Goal: Task Accomplishment & Management: Use online tool/utility

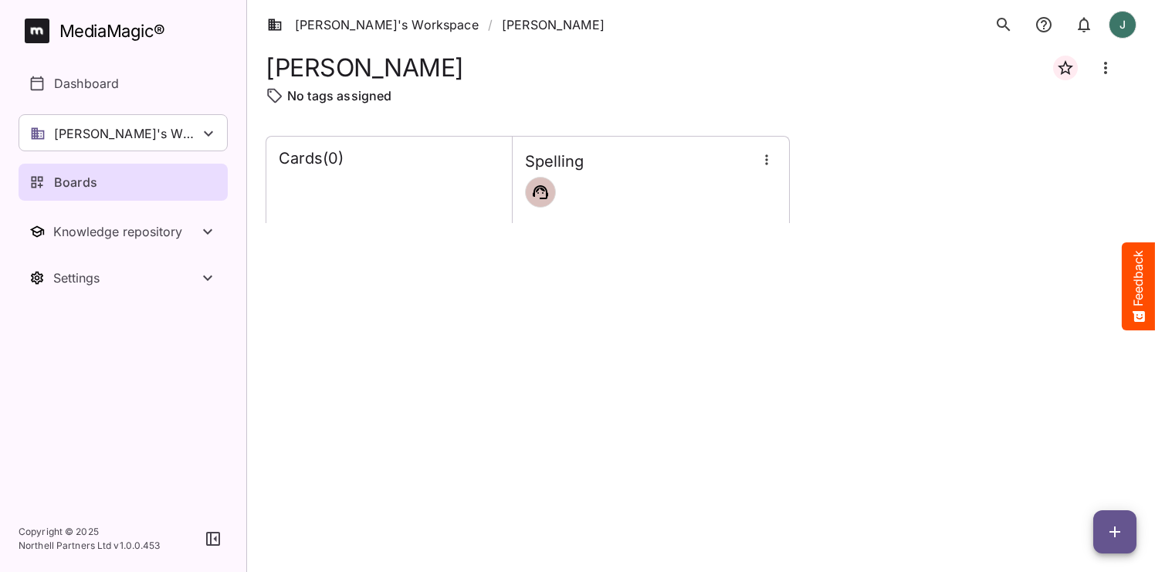
click at [130, 174] on div "Boards" at bounding box center [123, 182] width 189 height 19
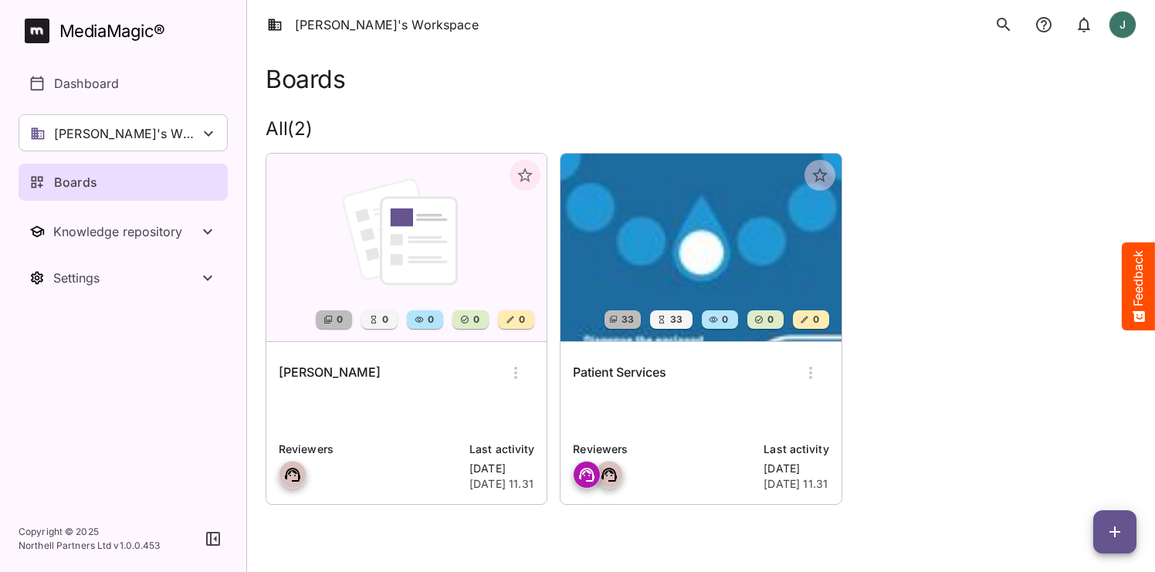
click at [353, 228] on img at bounding box center [406, 248] width 280 height 188
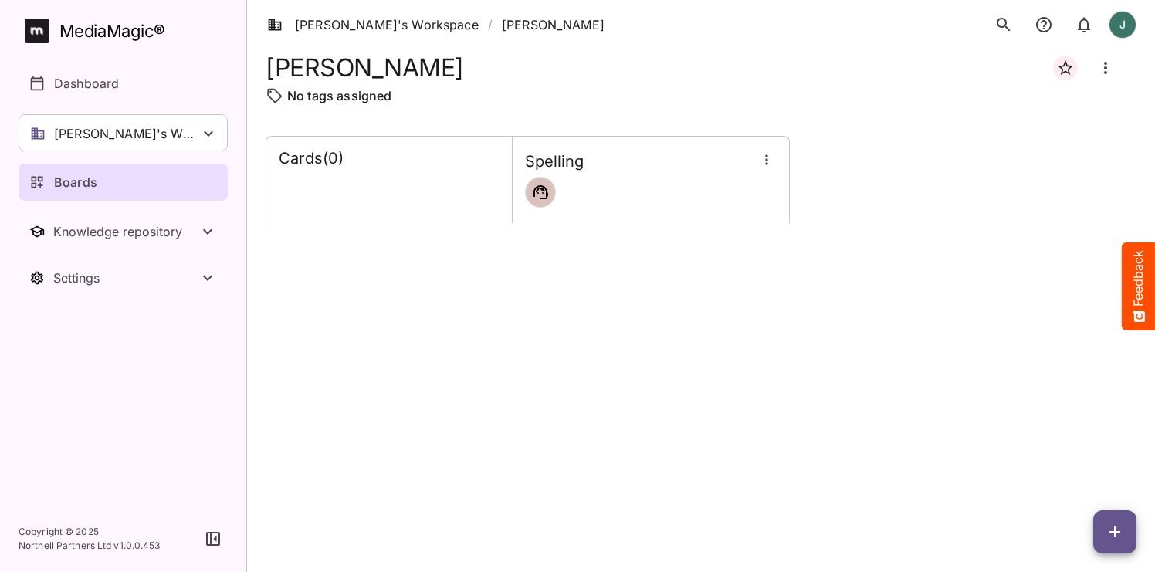
click at [1105, 69] on icon "Board more options" at bounding box center [1105, 68] width 3 height 12
click at [1016, 149] on p "Delete board" at bounding box center [1030, 148] width 77 height 19
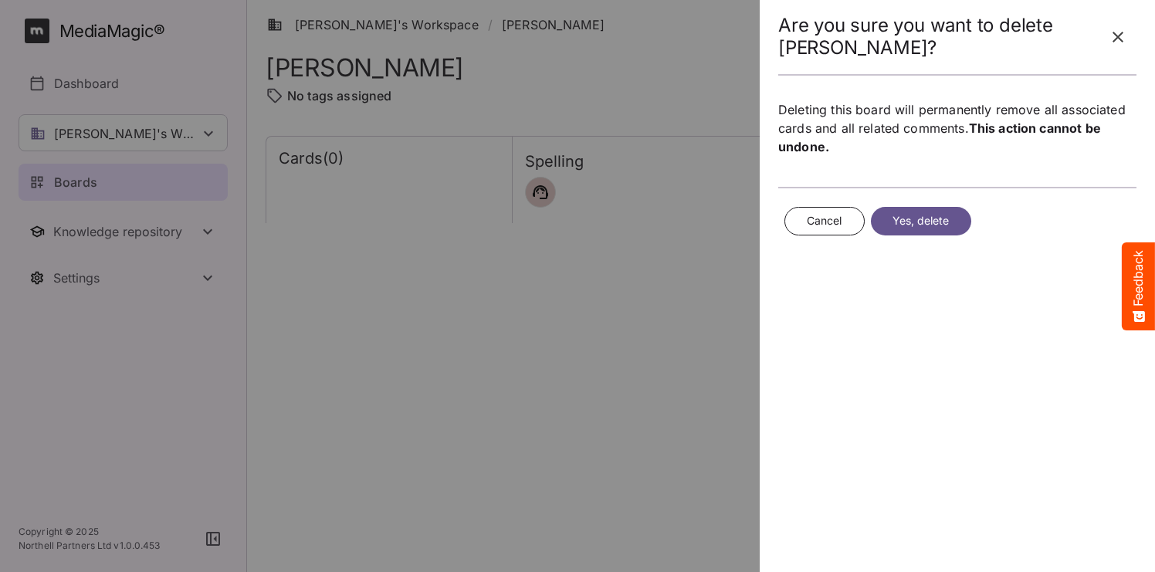
click at [942, 222] on span "Yes, delete" at bounding box center [920, 220] width 57 height 19
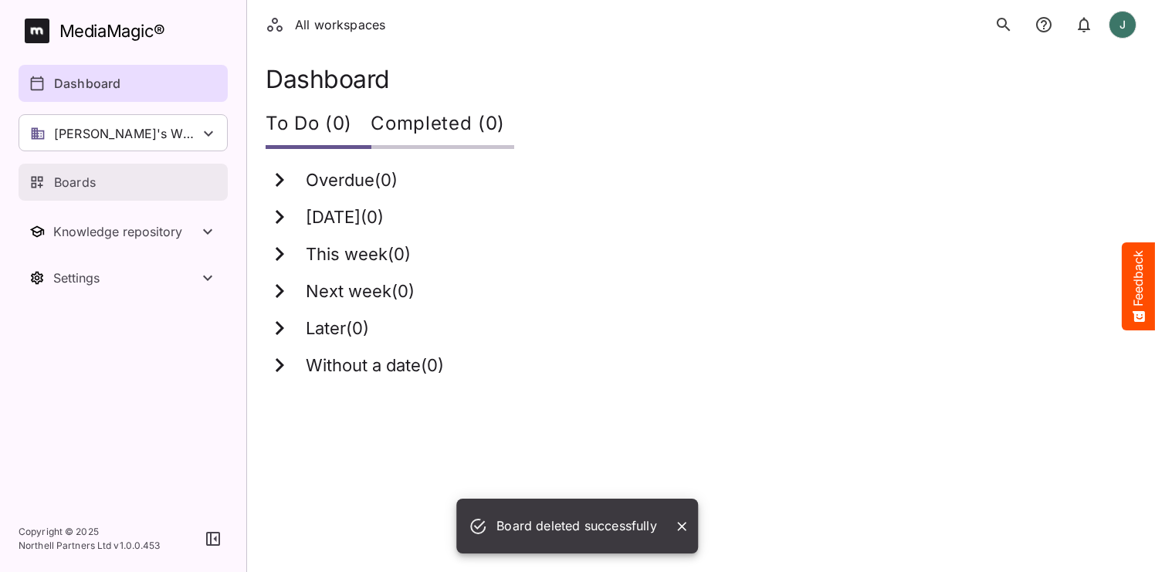
click at [72, 172] on link "Boards" at bounding box center [123, 182] width 209 height 37
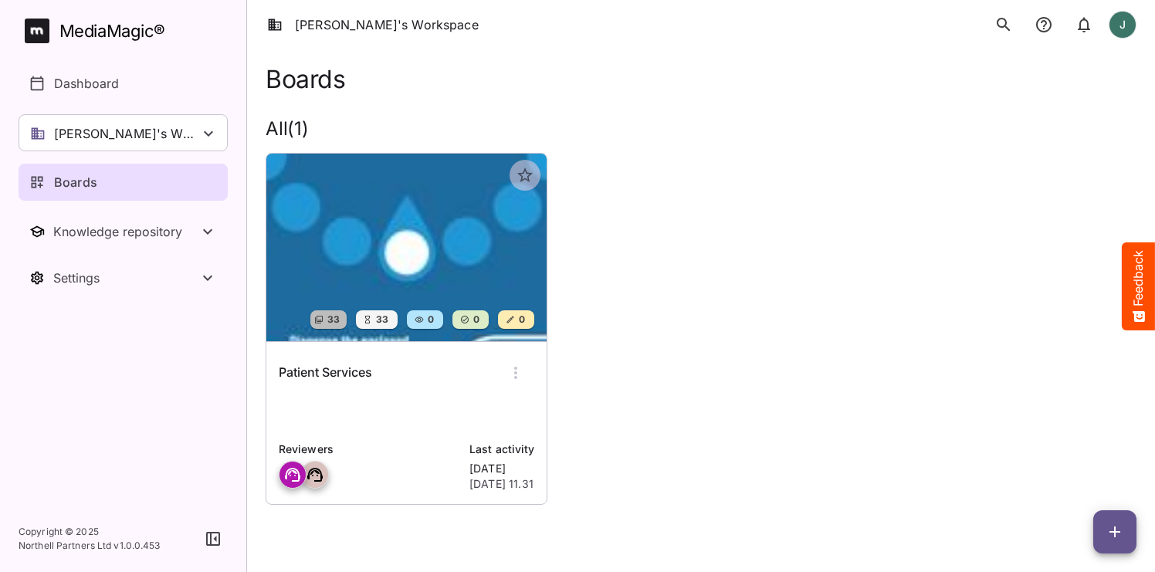
click at [328, 205] on img at bounding box center [406, 248] width 280 height 188
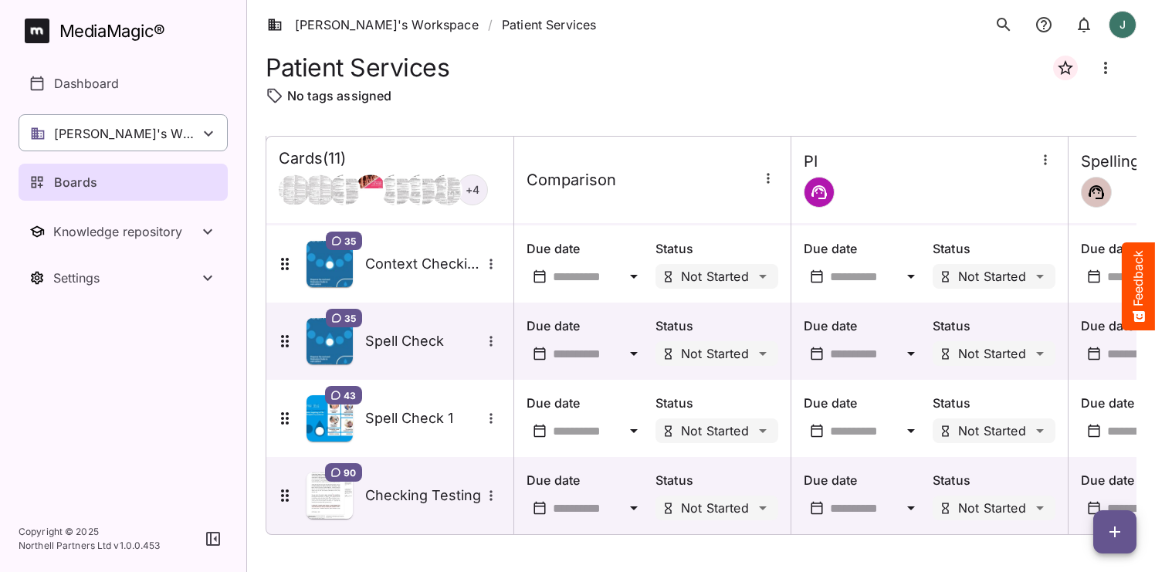
click at [146, 140] on p "[PERSON_NAME]'s Workspace" at bounding box center [126, 133] width 145 height 19
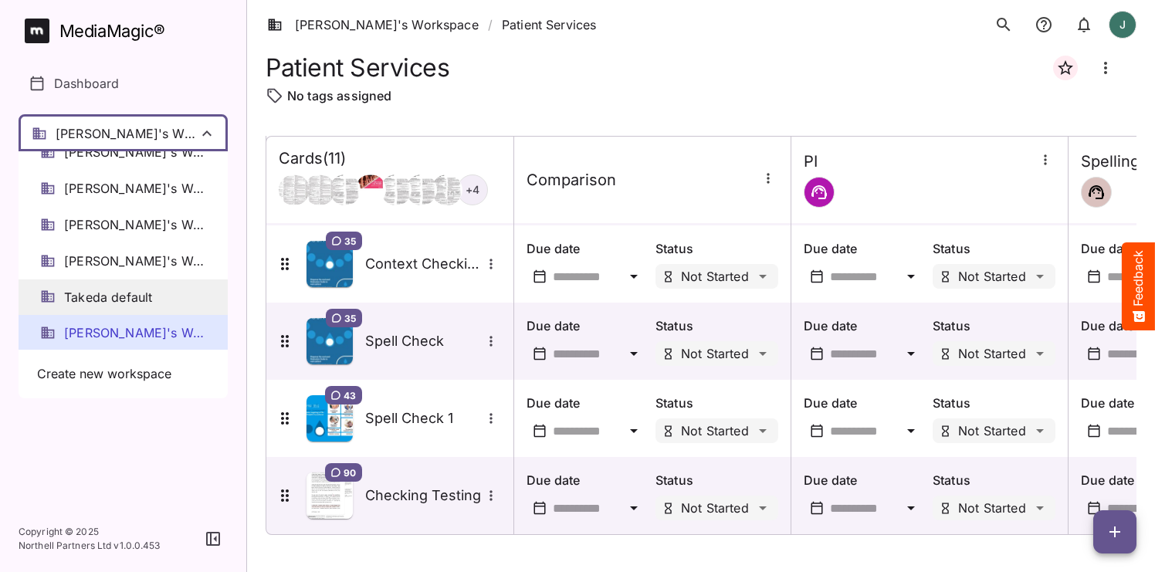
scroll to position [16, 0]
click at [142, 303] on span "Takeda default" at bounding box center [108, 298] width 88 height 18
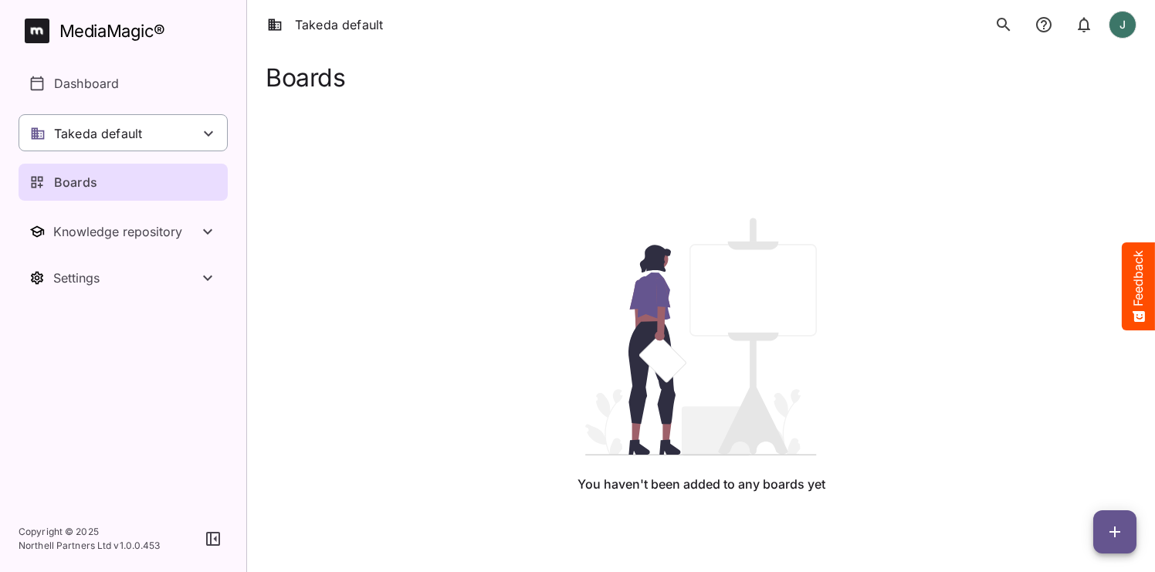
click at [154, 147] on div "Takeda default" at bounding box center [123, 132] width 209 height 37
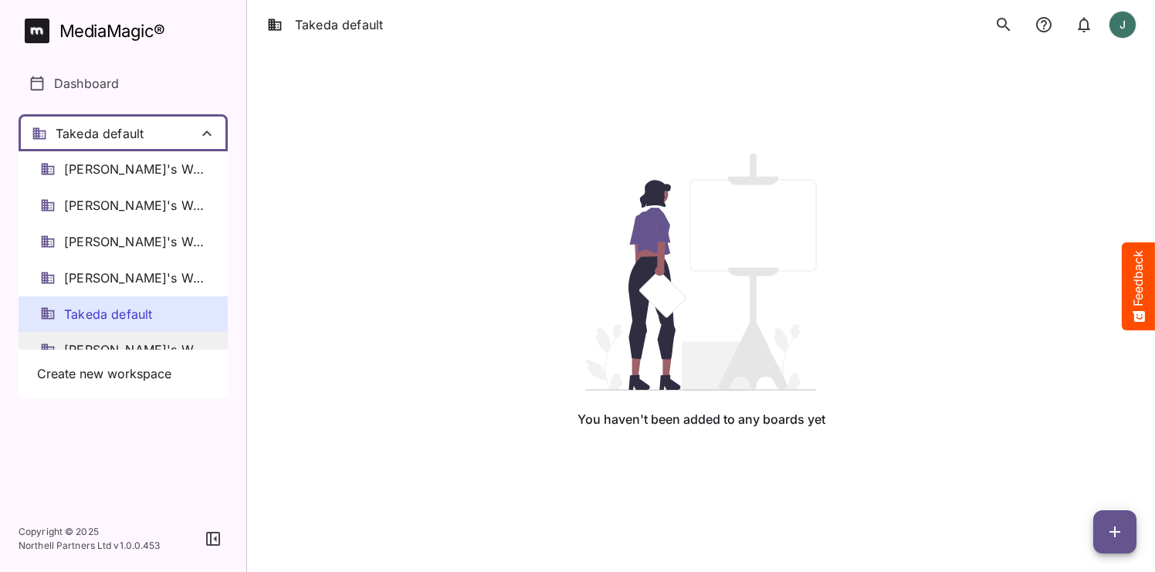
click at [161, 341] on span "[PERSON_NAME]'s Workspace" at bounding box center [135, 350] width 142 height 18
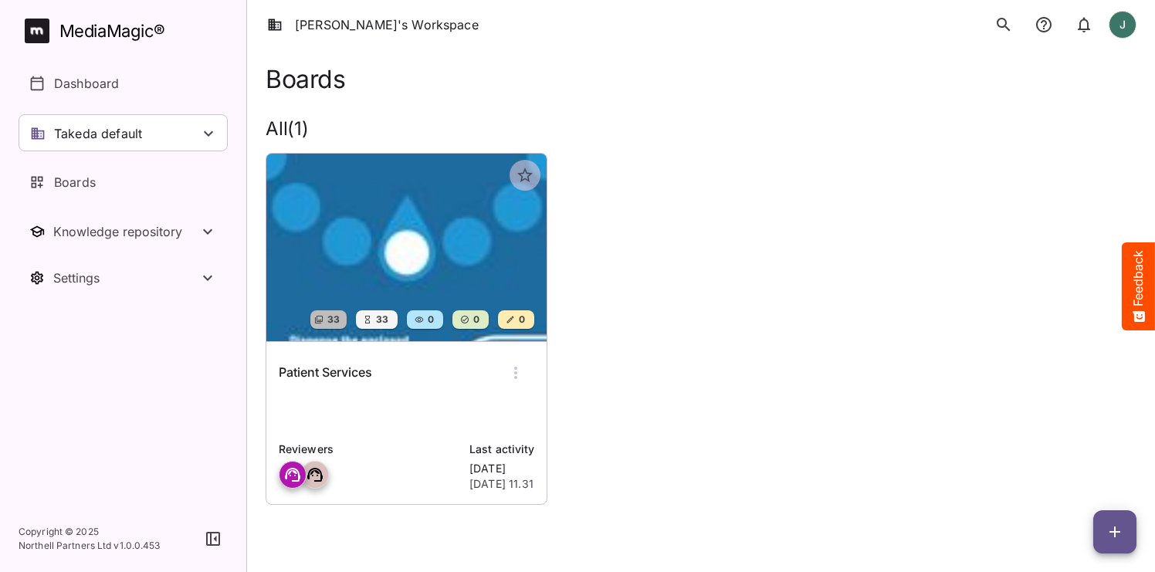
scroll to position [0, 1]
click at [1109, 528] on icon "button" at bounding box center [1114, 532] width 19 height 19
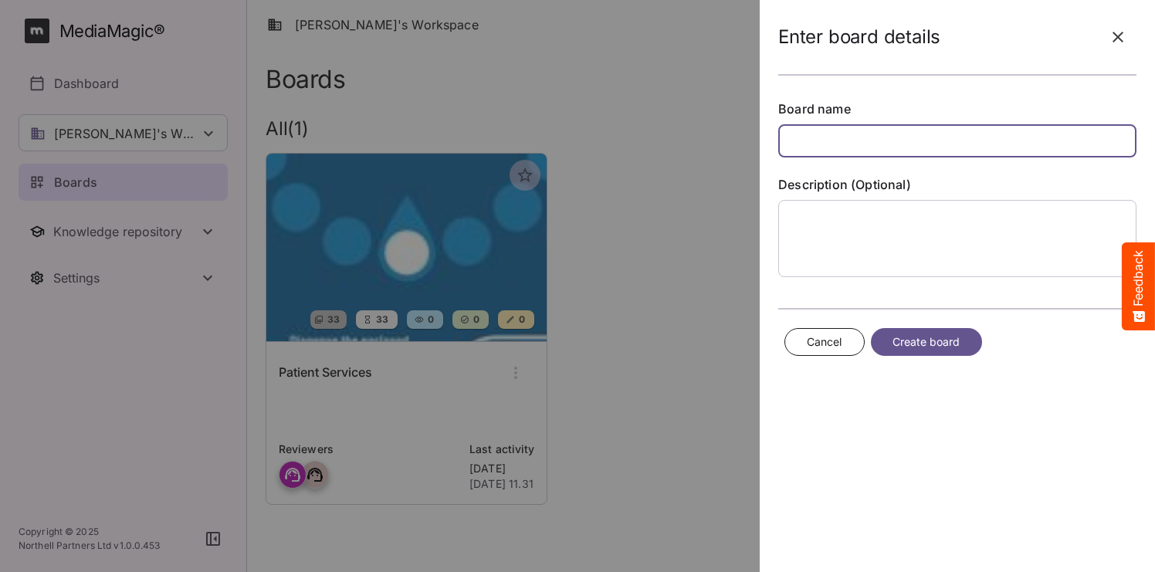
scroll to position [0, 0]
click at [916, 147] on input "text" at bounding box center [957, 140] width 358 height 33
type input "**********"
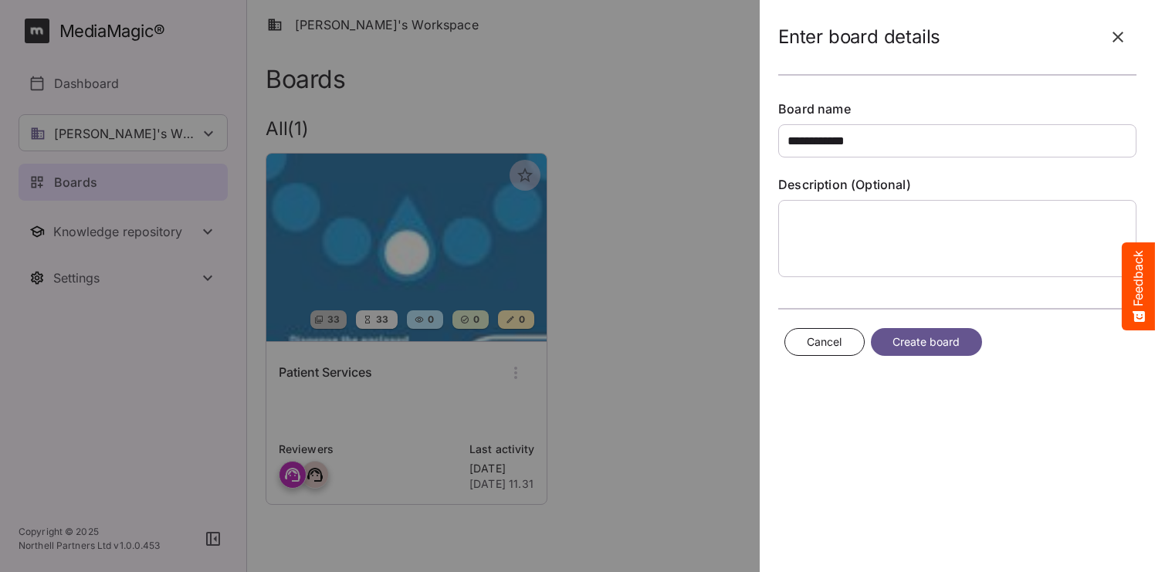
click at [953, 343] on span "Create board" at bounding box center [926, 342] width 68 height 19
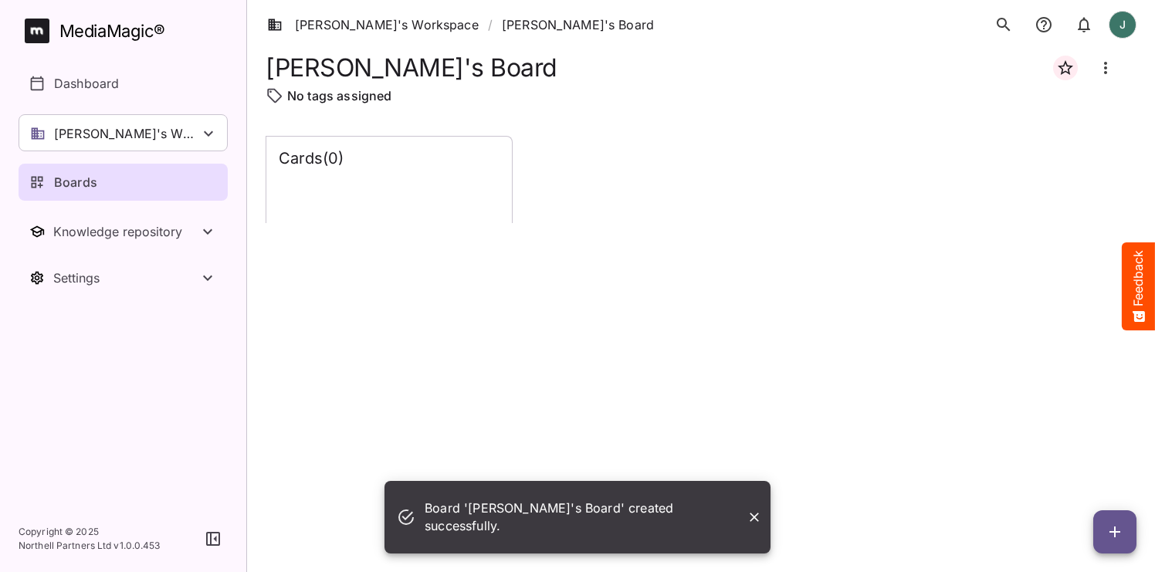
click at [1111, 529] on icon "button" at bounding box center [1114, 532] width 19 height 19
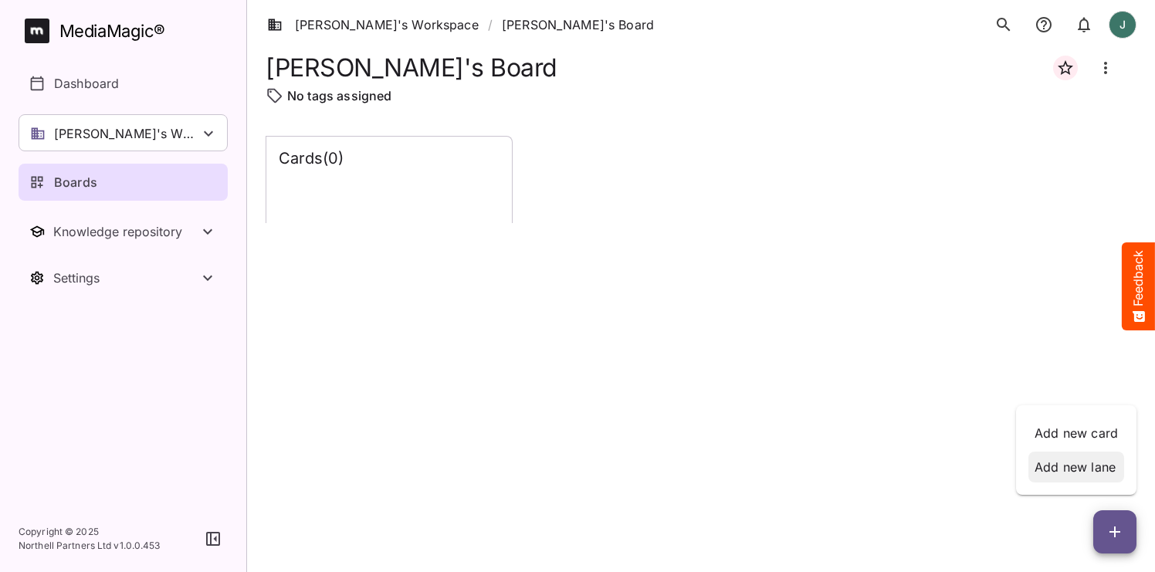
click at [1107, 471] on p "Add new lane" at bounding box center [1075, 467] width 83 height 19
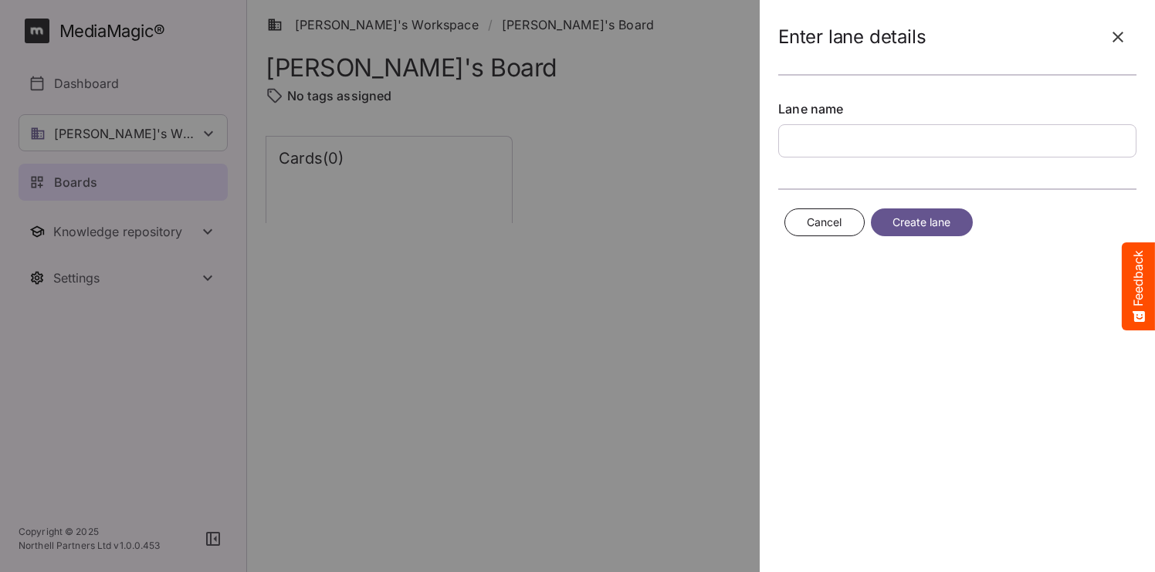
click at [844, 147] on input "text" at bounding box center [957, 140] width 358 height 33
type input "********"
click at [948, 223] on span "Create lane" at bounding box center [921, 222] width 59 height 19
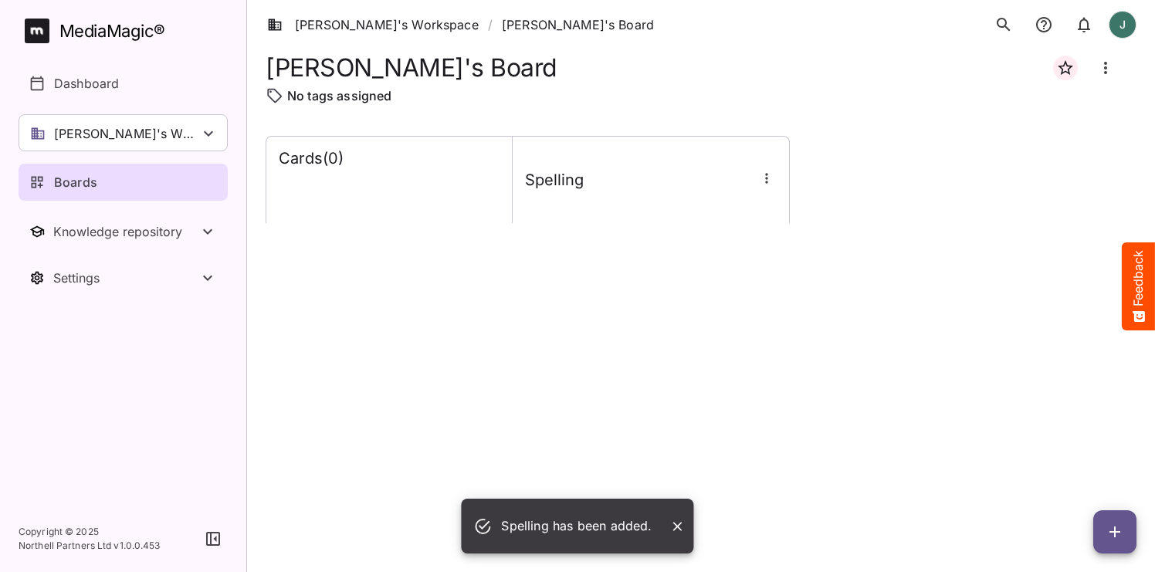
click at [773, 182] on icon "button" at bounding box center [766, 178] width 15 height 15
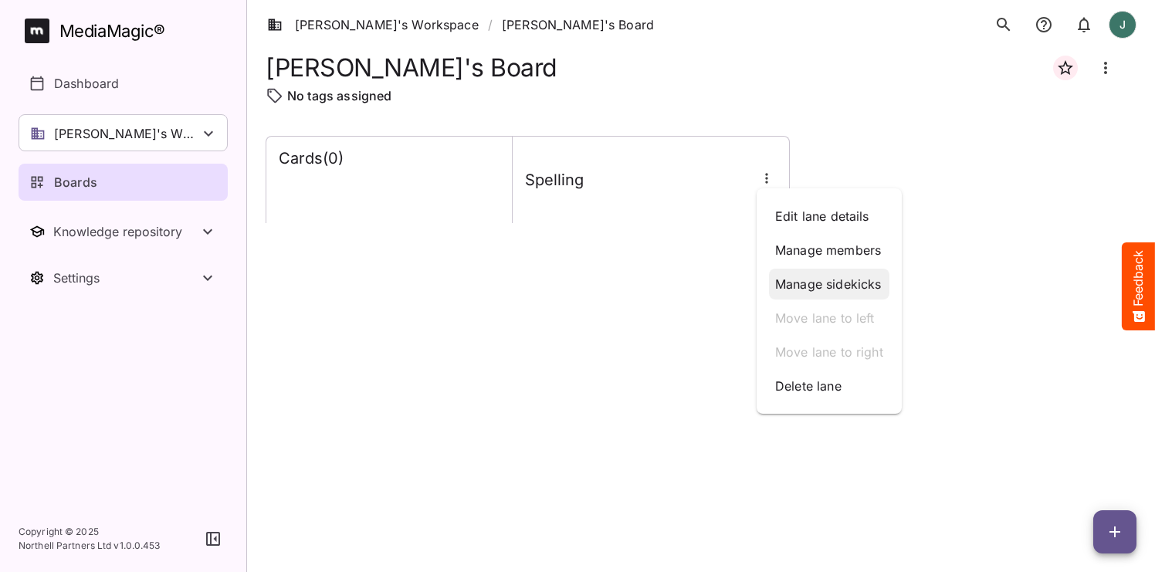
click at [819, 277] on p "Manage sidekicks" at bounding box center [829, 284] width 108 height 19
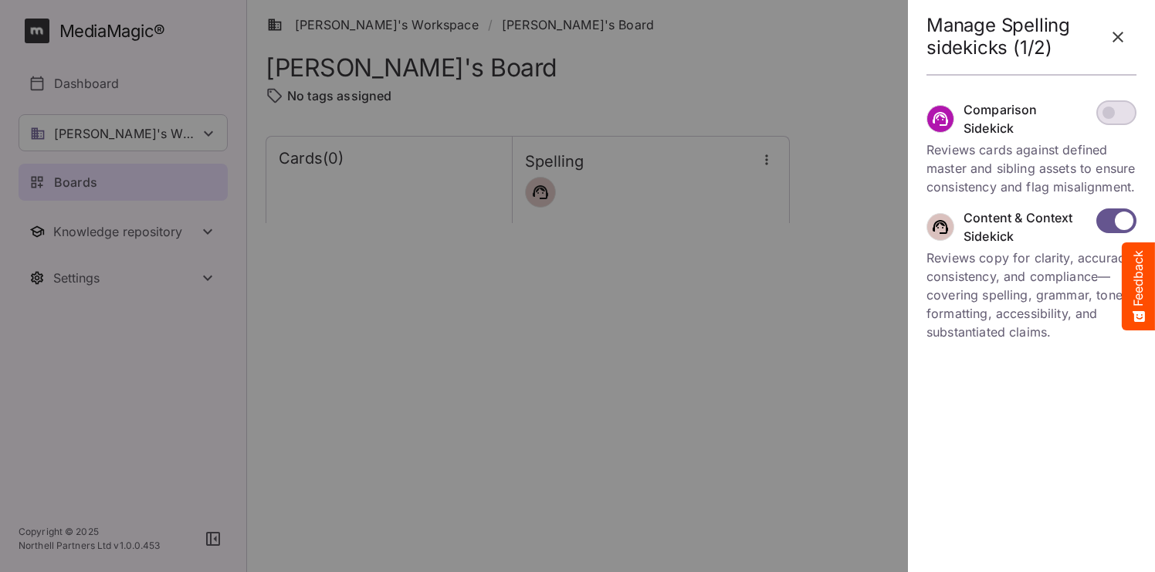
click at [1116, 39] on icon "button" at bounding box center [1117, 37] width 11 height 11
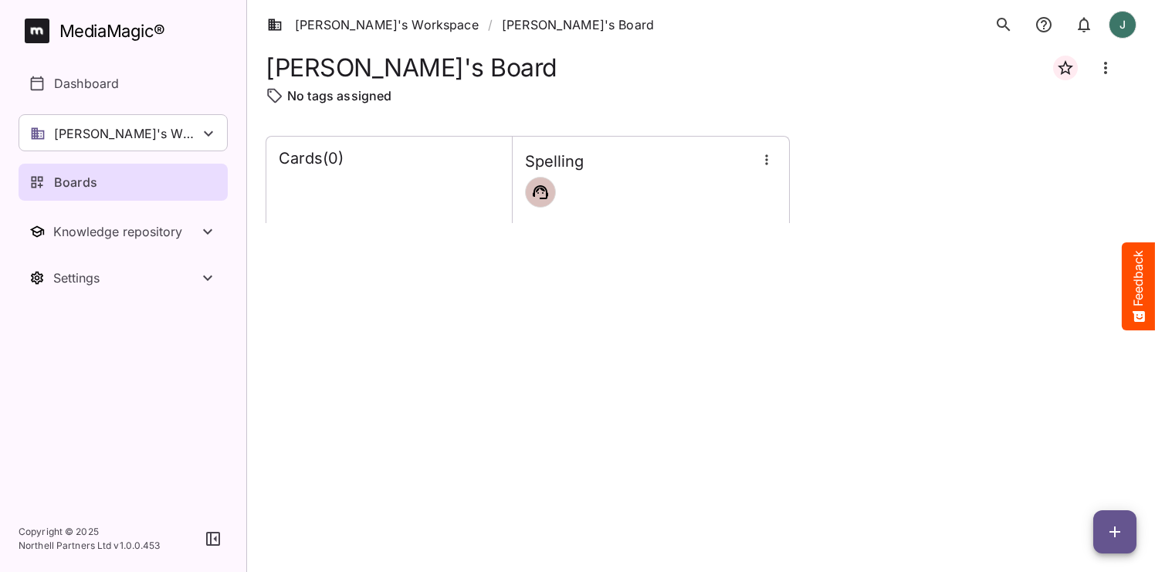
click at [1114, 537] on icon "button" at bounding box center [1114, 531] width 11 height 11
click at [1084, 438] on p "Add new card" at bounding box center [1075, 433] width 83 height 19
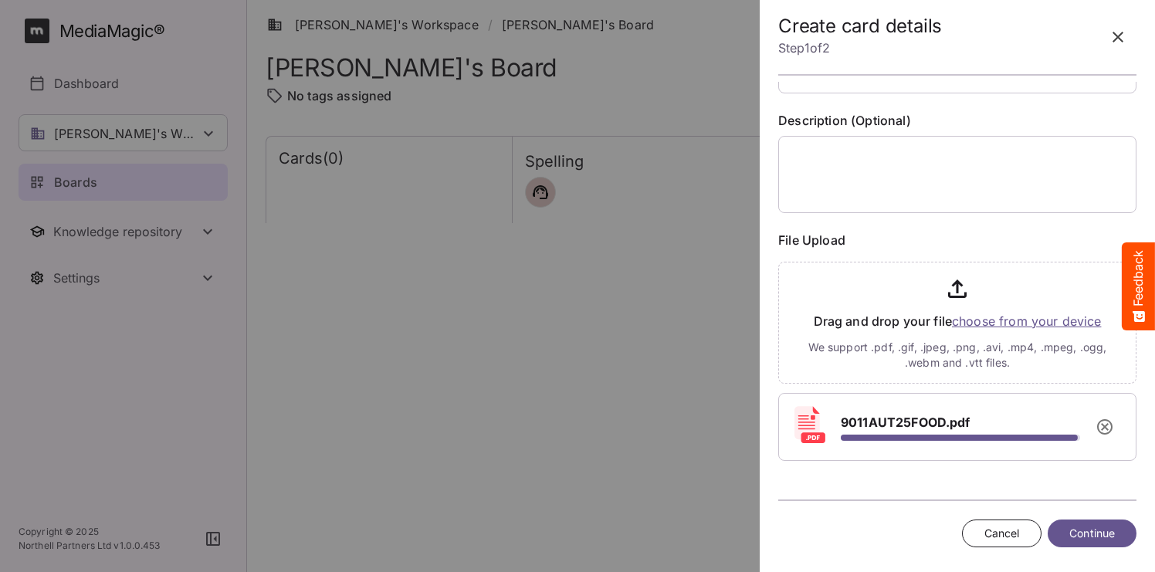
scroll to position [63, 0]
type input "*********"
click at [1080, 533] on span "Continue" at bounding box center [1092, 533] width 46 height 19
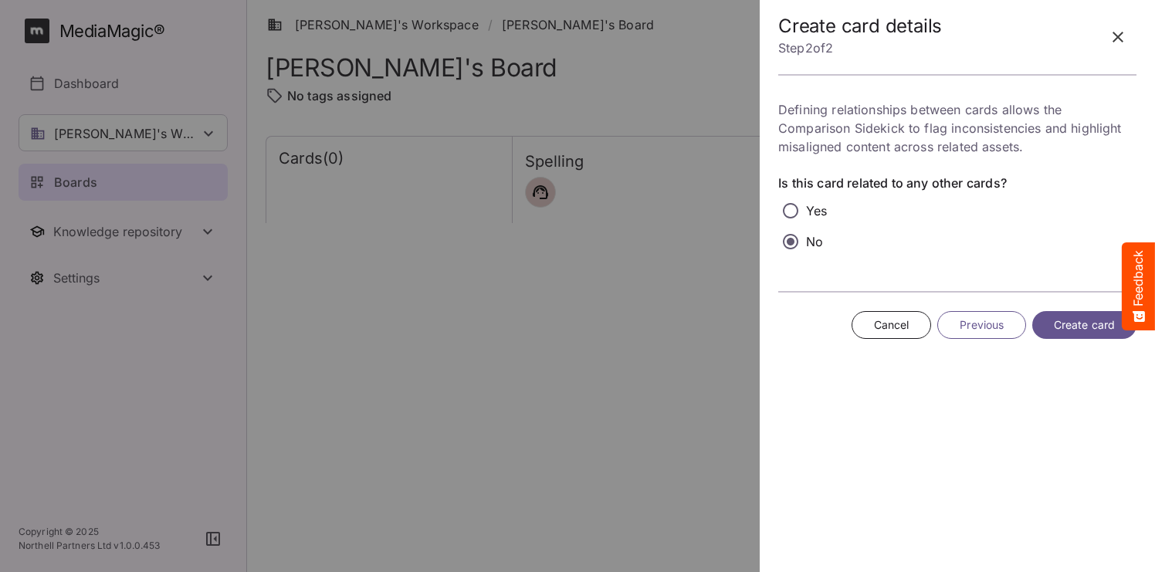
click at [1067, 331] on span "Create card" at bounding box center [1084, 325] width 61 height 19
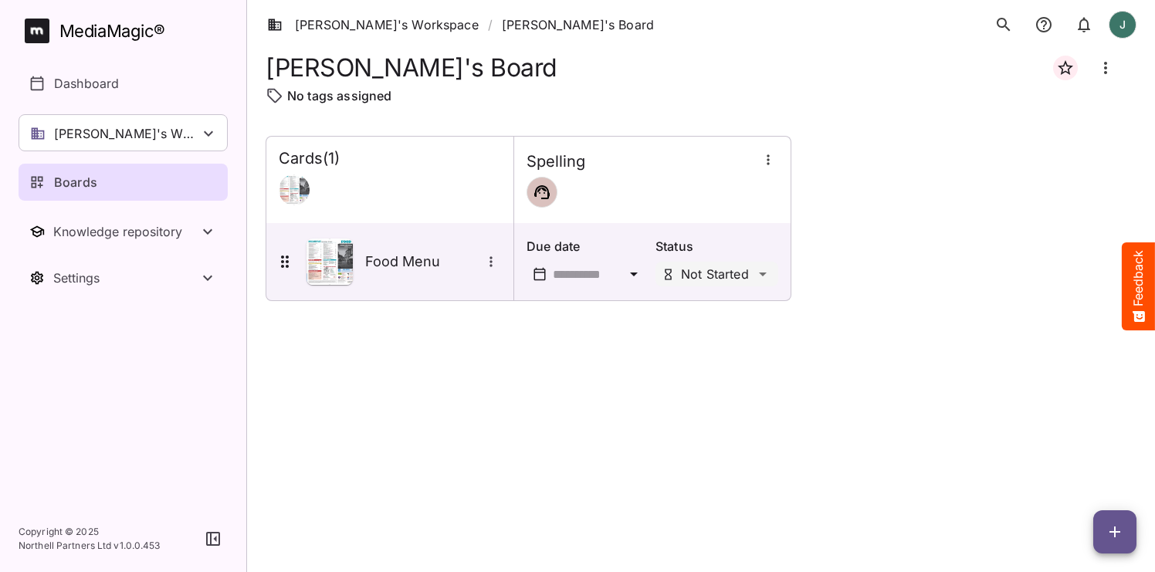
click at [1121, 528] on icon "button" at bounding box center [1114, 532] width 19 height 19
click at [1067, 438] on p "Add new card" at bounding box center [1075, 433] width 83 height 19
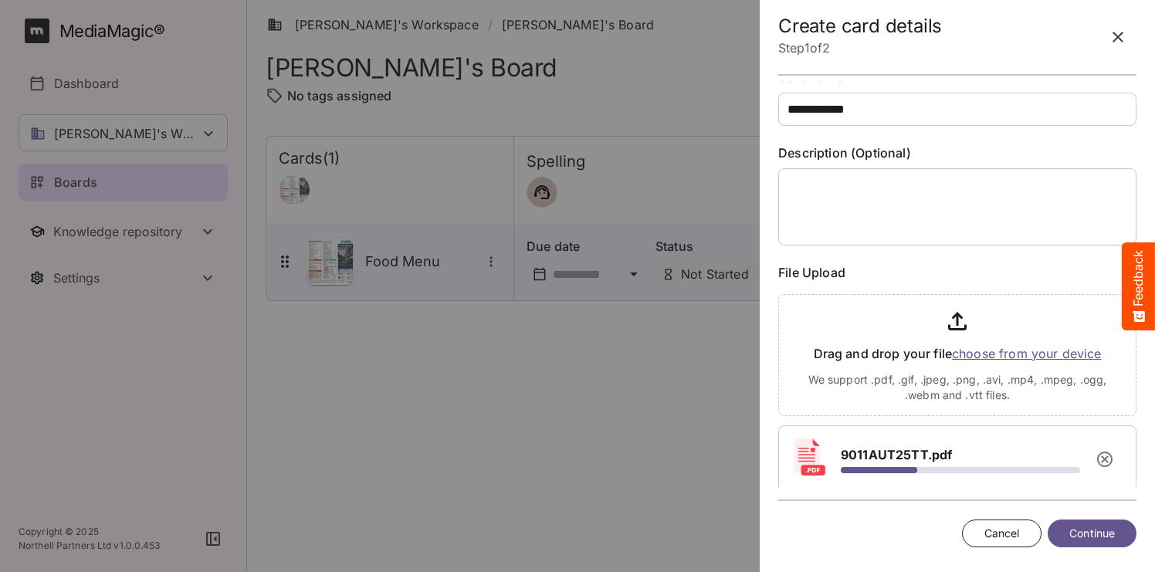
scroll to position [33, 0]
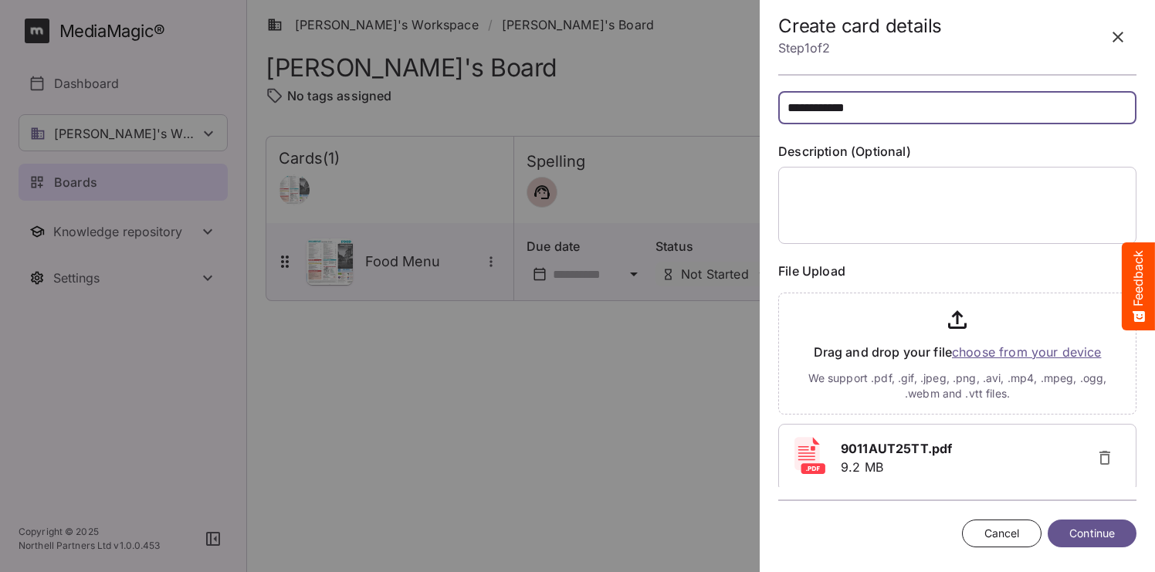
type input "**********"
click at [1087, 537] on span "Continue" at bounding box center [1092, 533] width 46 height 19
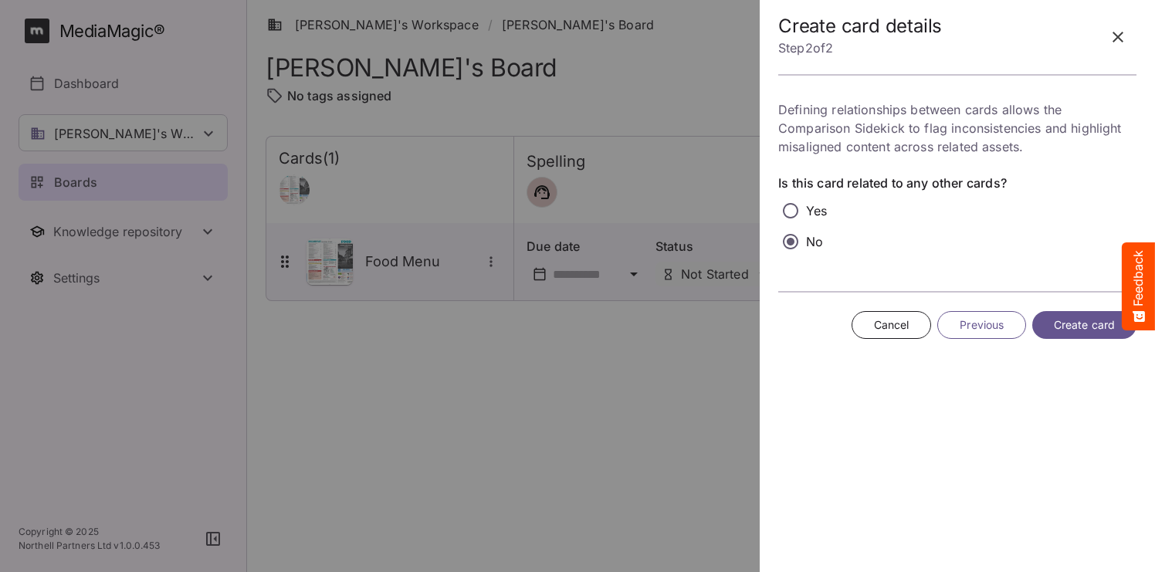
click at [1091, 325] on span "Create card" at bounding box center [1084, 325] width 61 height 19
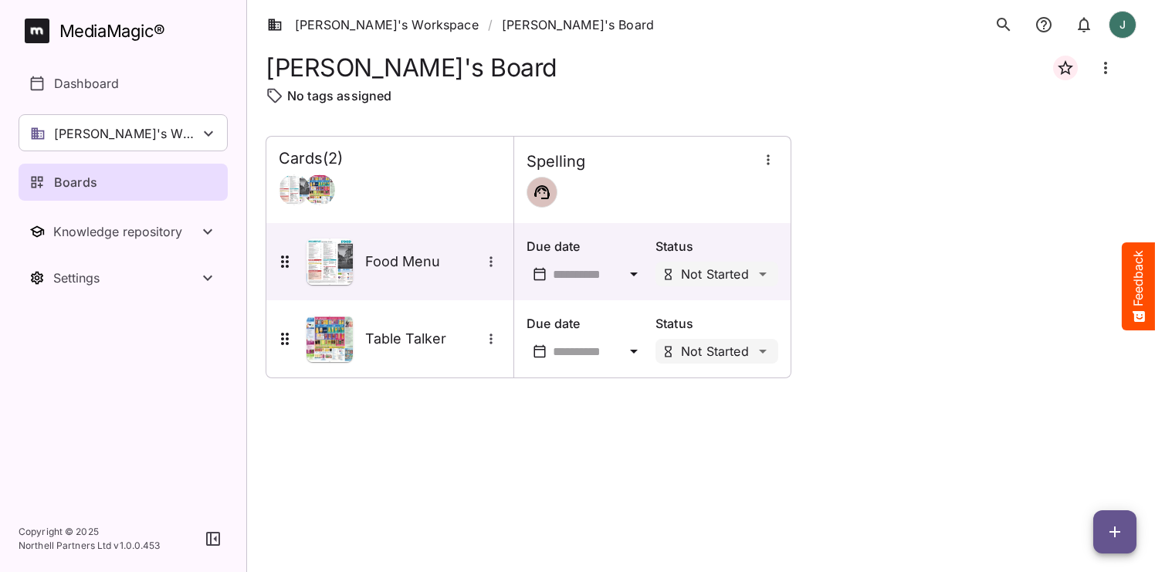
click at [1103, 526] on span "button" at bounding box center [1114, 532] width 43 height 19
click at [1089, 438] on p "Add new card" at bounding box center [1075, 433] width 83 height 19
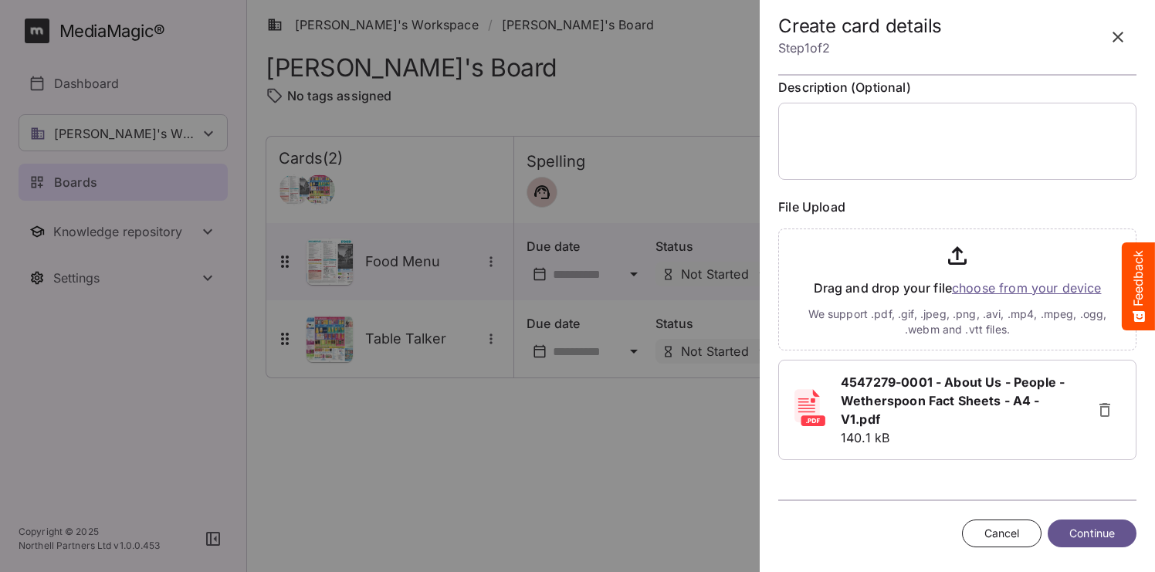
scroll to position [96, 0]
type input "********"
click at [1096, 538] on span "Continue" at bounding box center [1092, 533] width 46 height 19
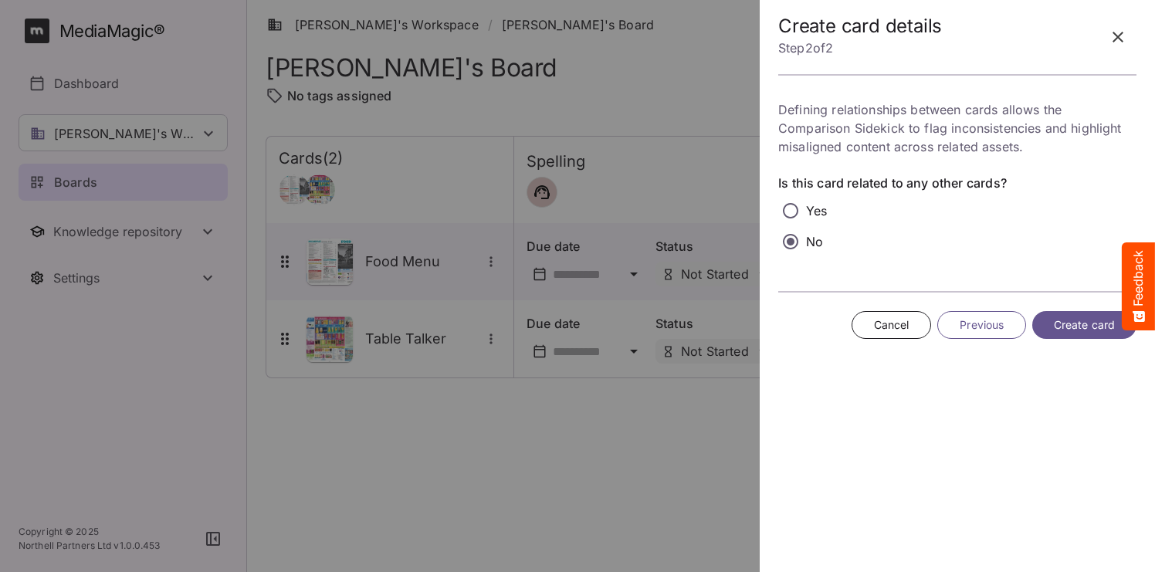
scroll to position [0, 1]
click at [1082, 327] on span "Create card" at bounding box center [1084, 325] width 61 height 19
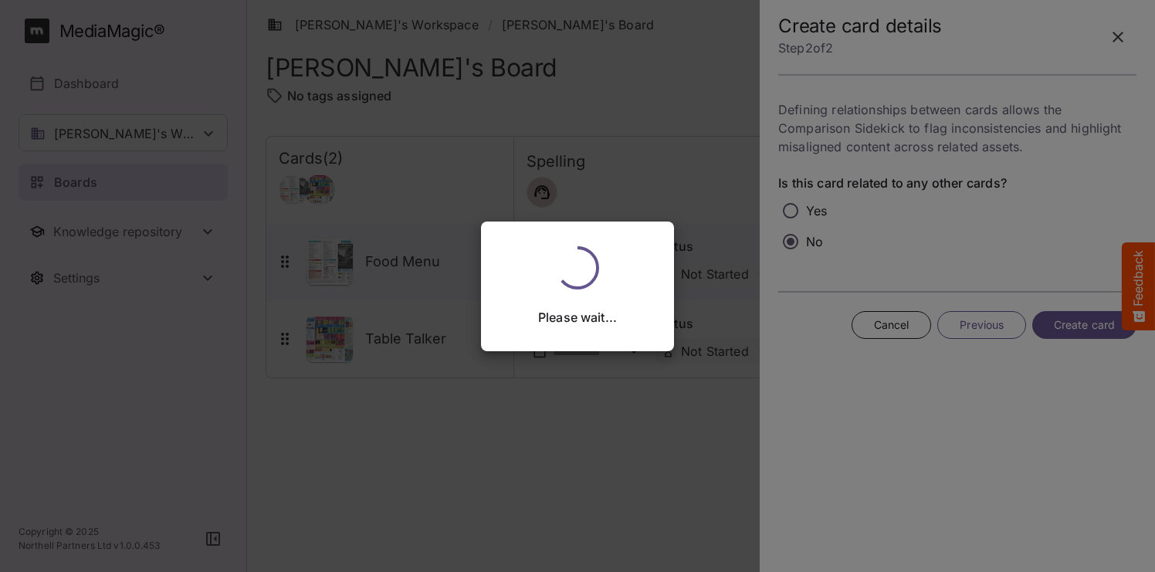
scroll to position [0, 0]
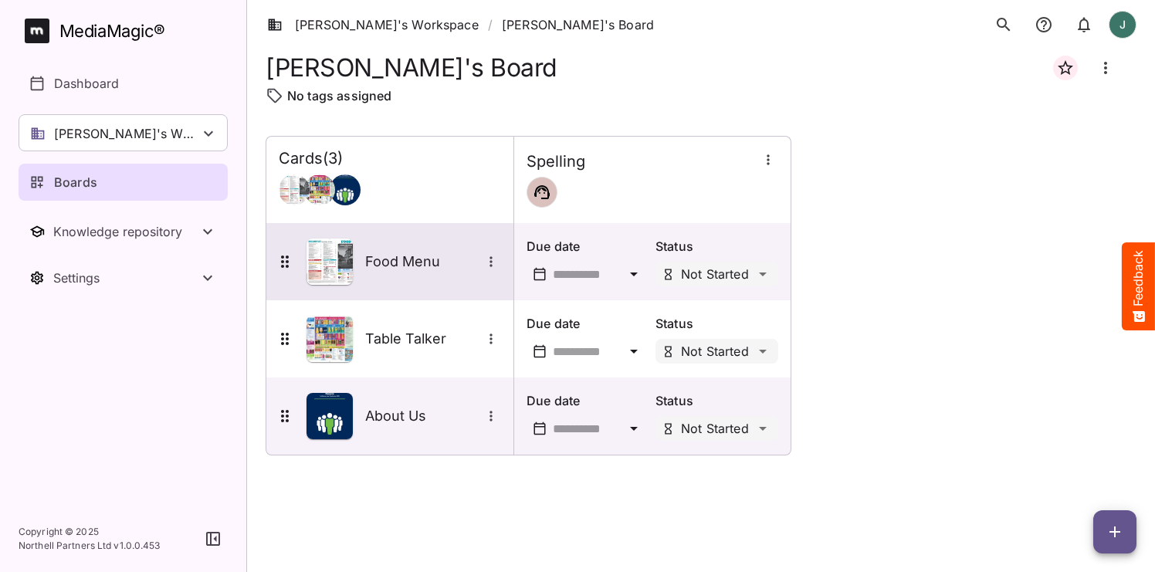
click at [337, 254] on img at bounding box center [329, 261] width 46 height 46
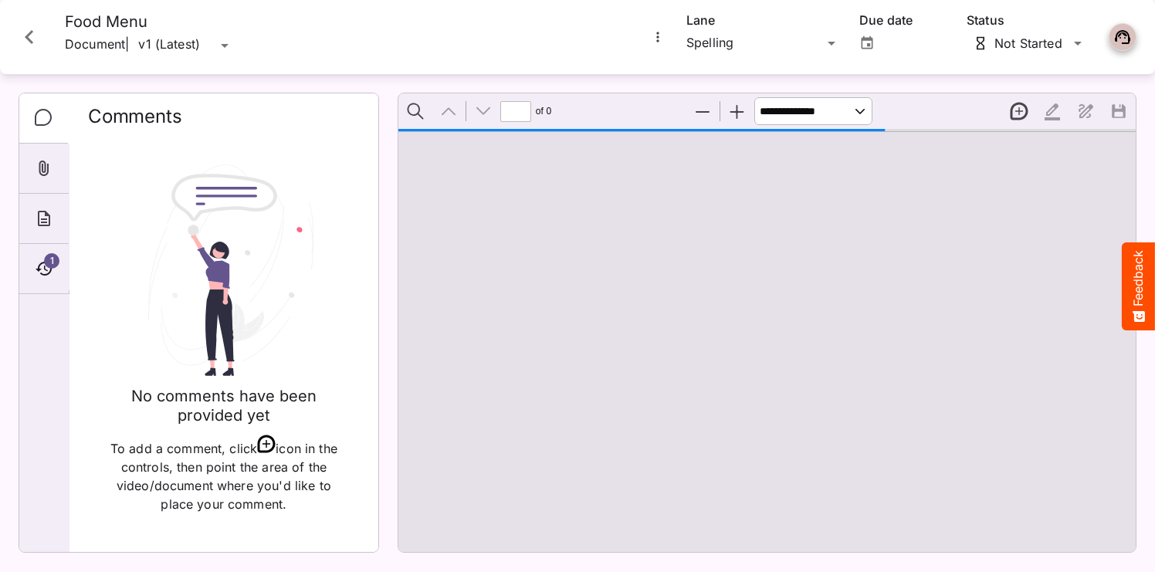
type input "*"
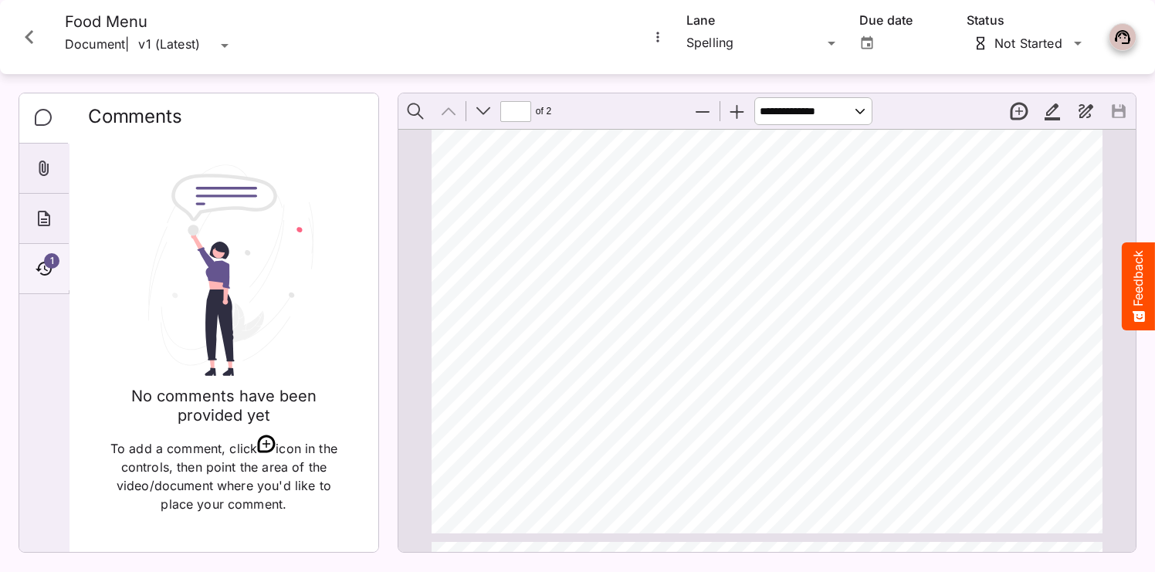
click at [43, 260] on icon "Timeline" at bounding box center [44, 268] width 19 height 19
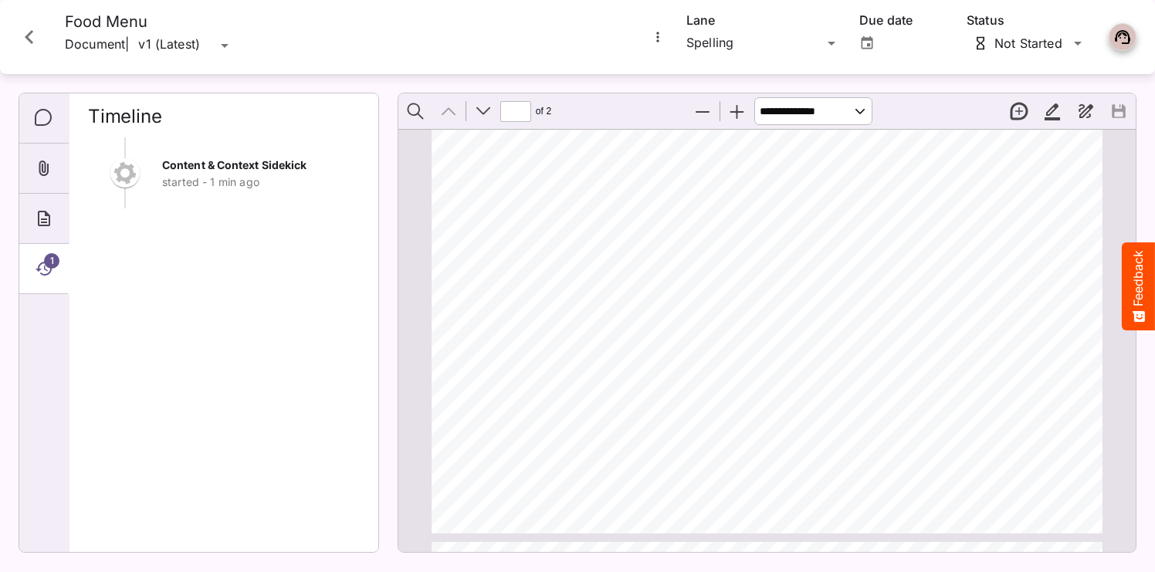
click at [26, 42] on icon "Close card" at bounding box center [29, 37] width 28 height 28
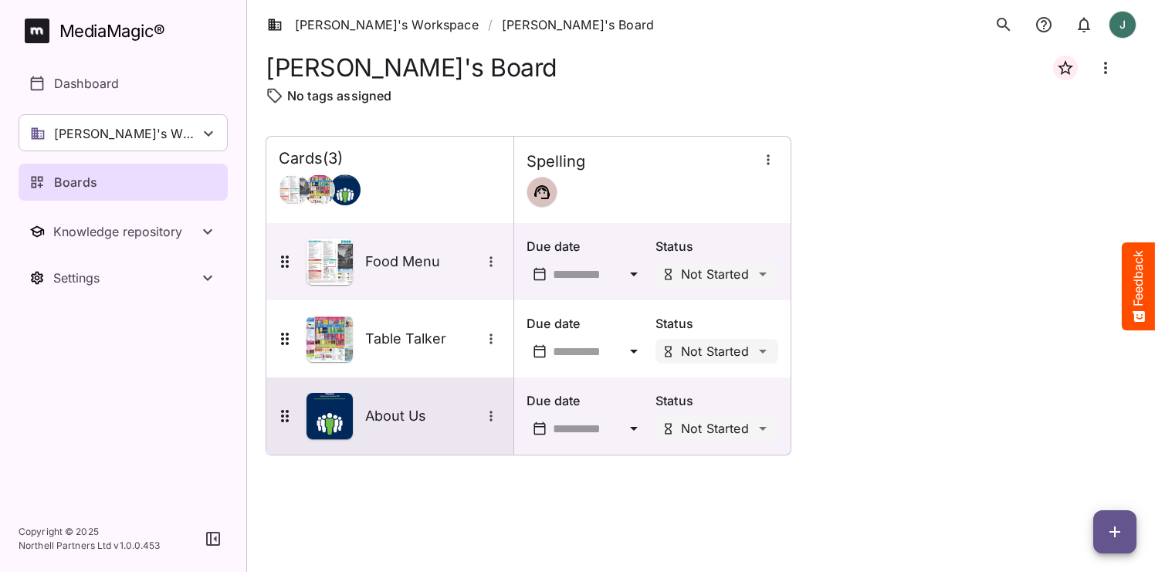
click at [489, 417] on icon "More options for About Us" at bounding box center [490, 415] width 15 height 15
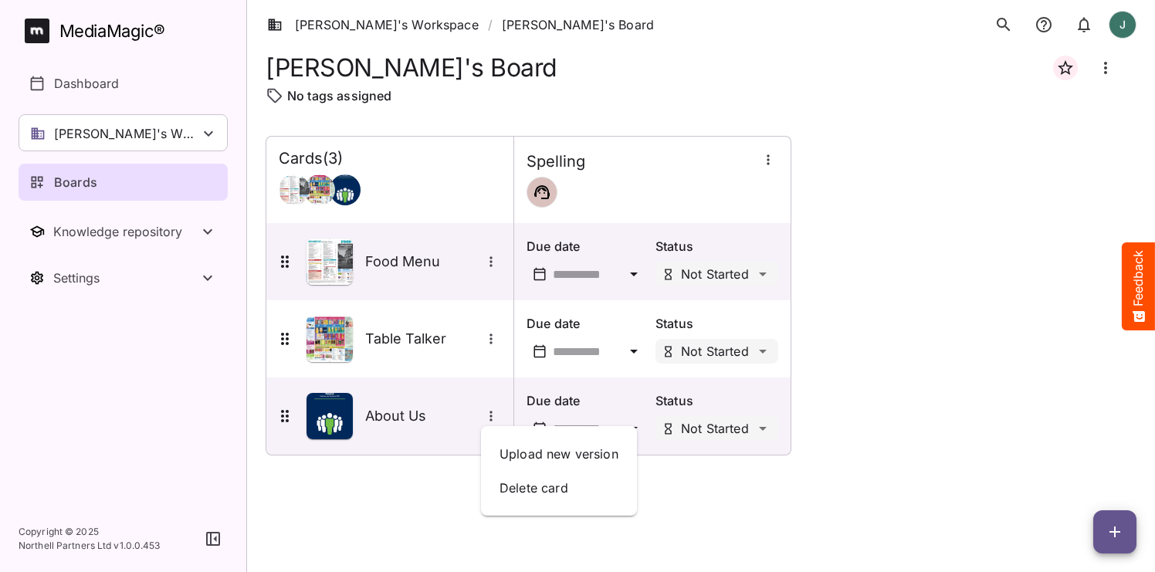
click at [840, 508] on div at bounding box center [577, 286] width 1155 height 572
click at [1109, 533] on icon "button" at bounding box center [1114, 532] width 19 height 19
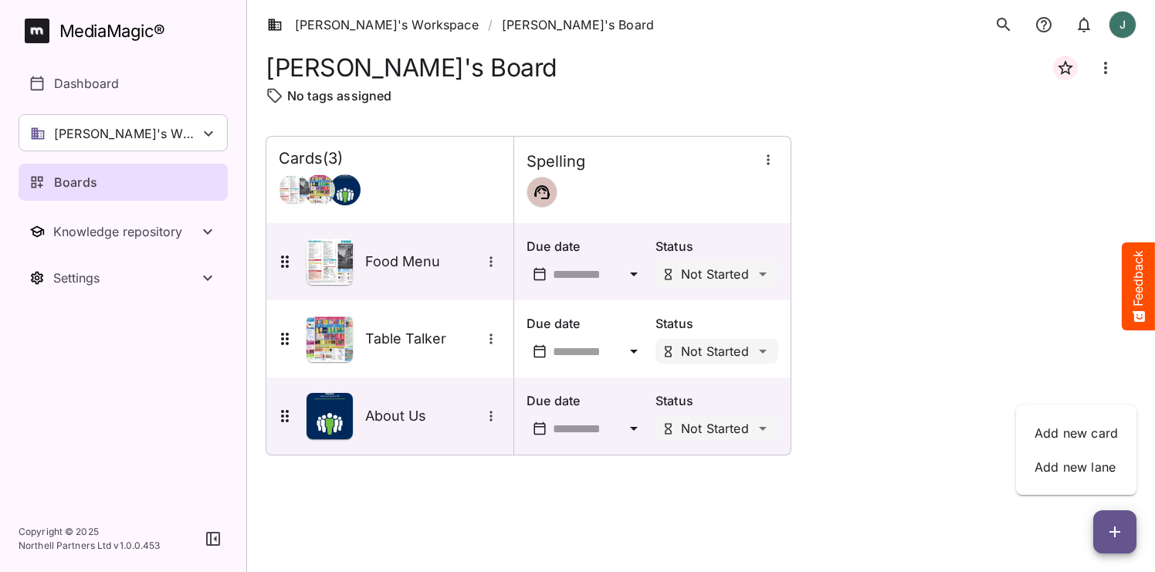
click at [350, 330] on div at bounding box center [577, 286] width 1155 height 572
click at [1114, 536] on icon "button" at bounding box center [1114, 531] width 11 height 11
click at [1068, 469] on p "Add new lane" at bounding box center [1075, 467] width 83 height 19
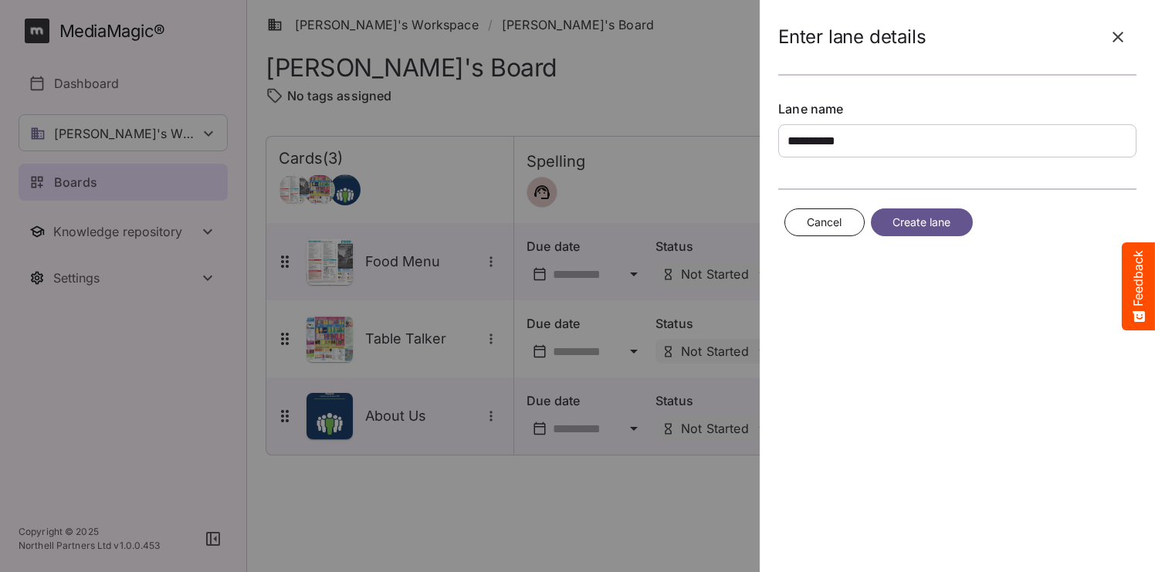
type input "**********"
click at [974, 216] on div "Cancel Create lane" at bounding box center [957, 222] width 358 height 41
click at [959, 222] on button "Create lane" at bounding box center [922, 222] width 102 height 29
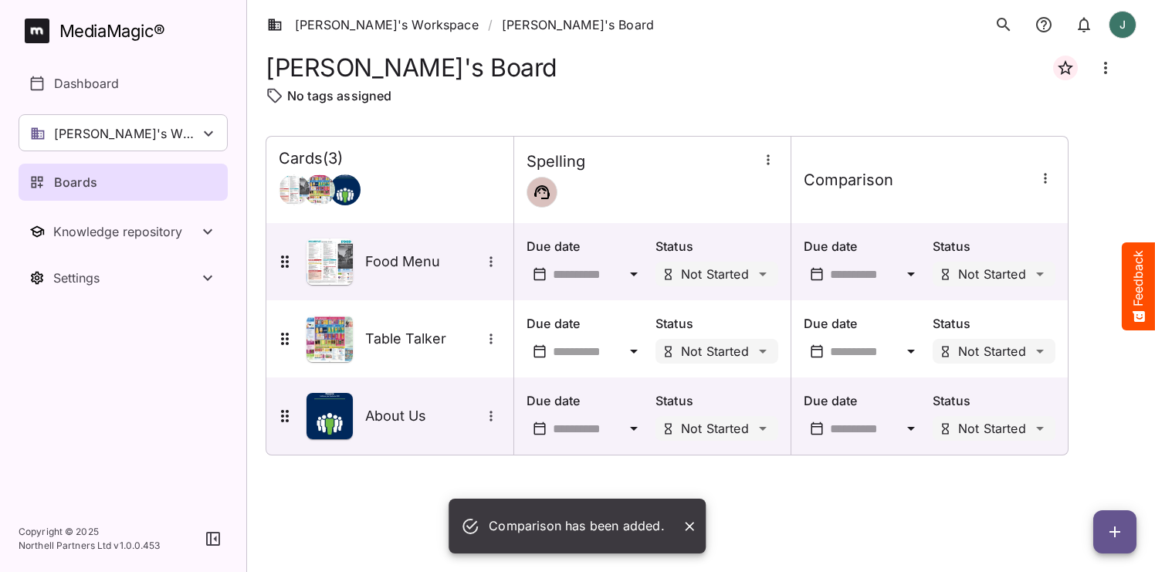
click at [1043, 178] on icon "button" at bounding box center [1044, 178] width 15 height 15
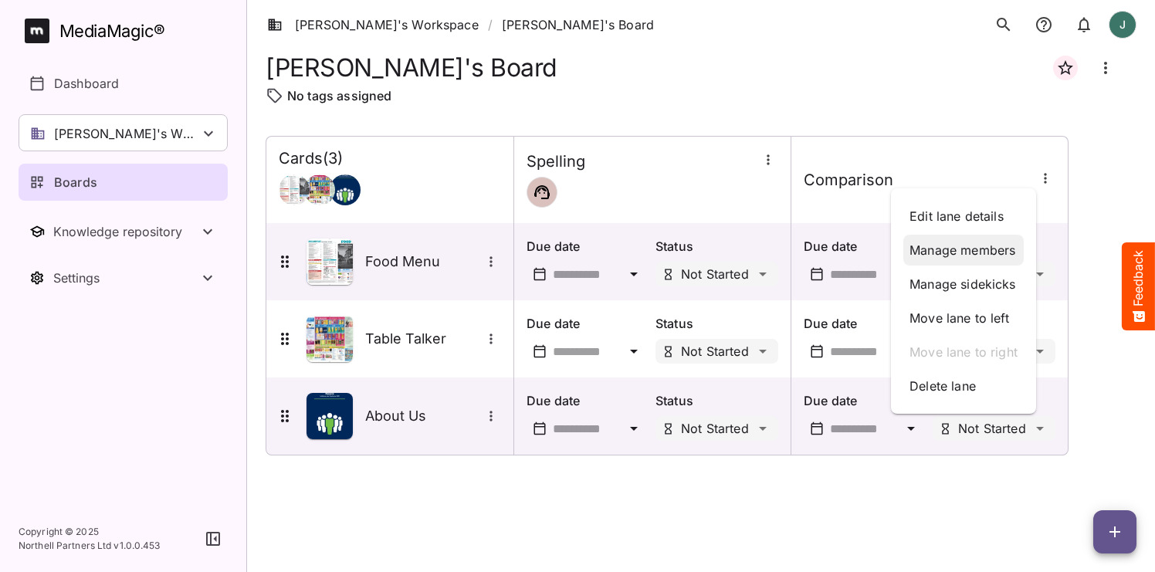
click at [992, 252] on p "Manage members" at bounding box center [963, 250] width 108 height 19
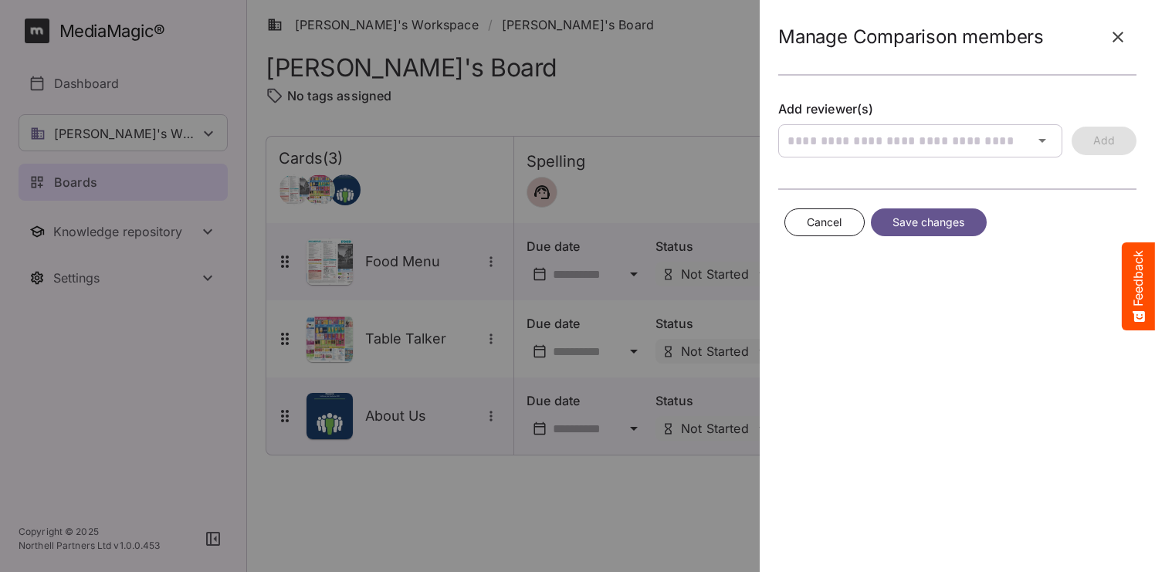
click at [850, 222] on button "Cancel" at bounding box center [824, 222] width 80 height 29
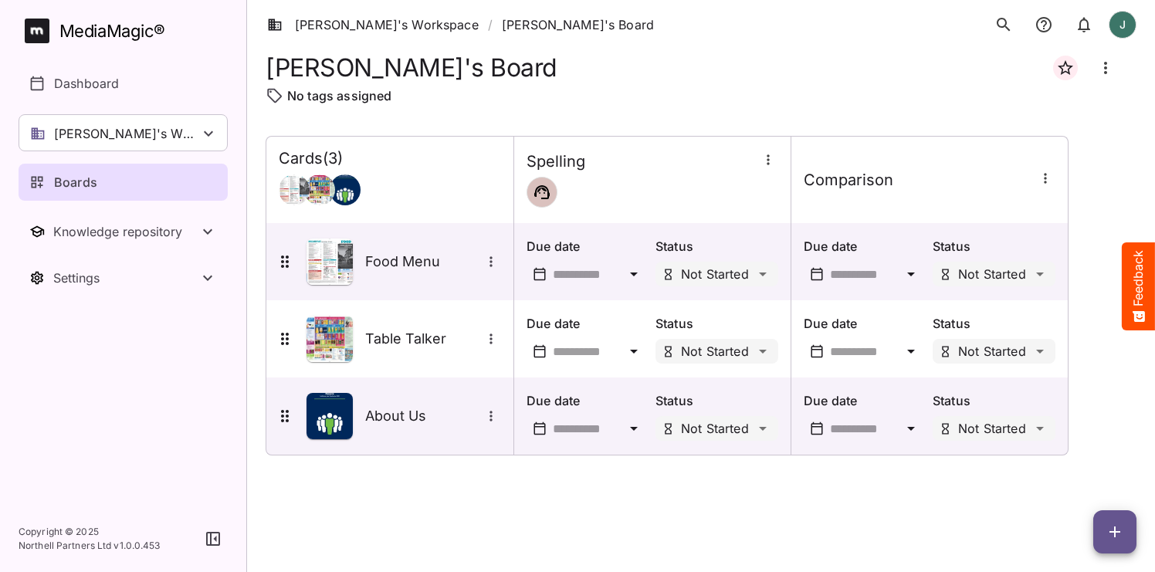
click at [1050, 180] on icon "button" at bounding box center [1044, 178] width 15 height 15
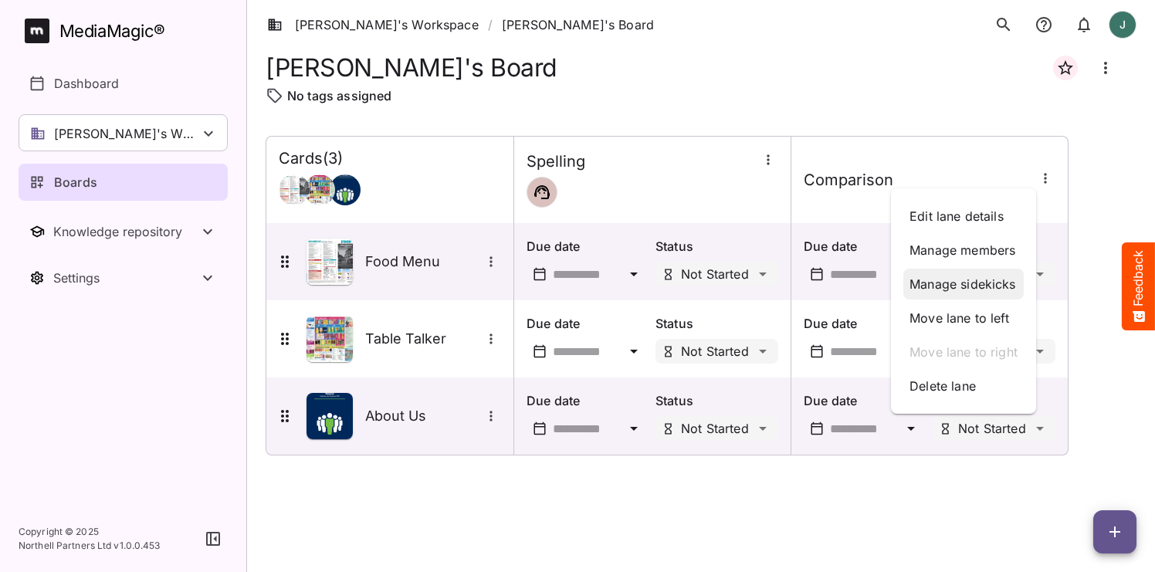
click at [983, 275] on p "Manage sidekicks" at bounding box center [963, 284] width 108 height 19
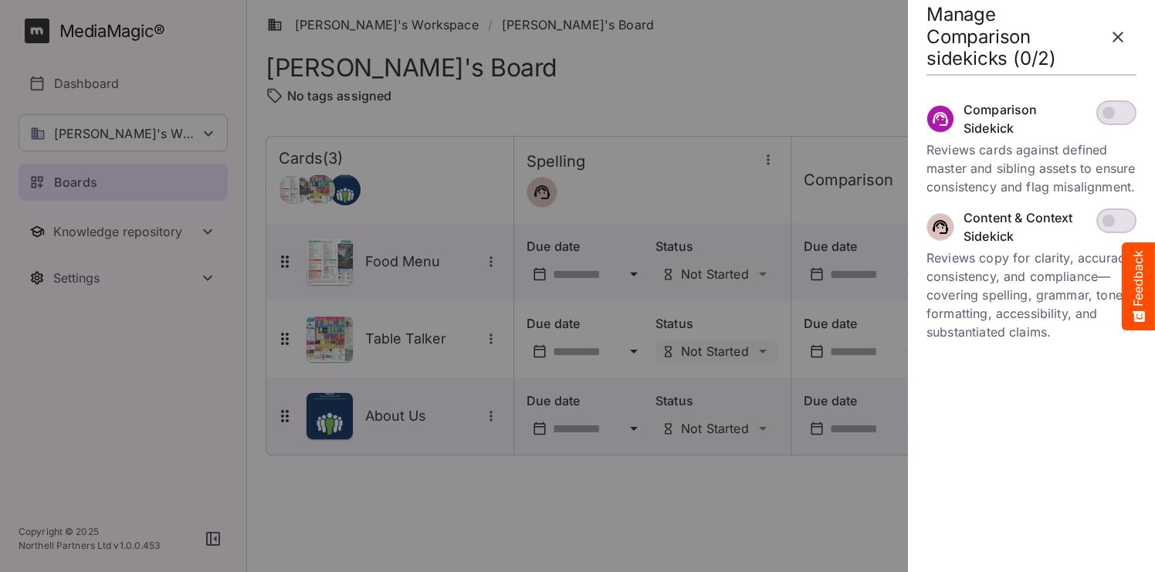
click at [1121, 113] on span at bounding box center [1116, 112] width 40 height 25
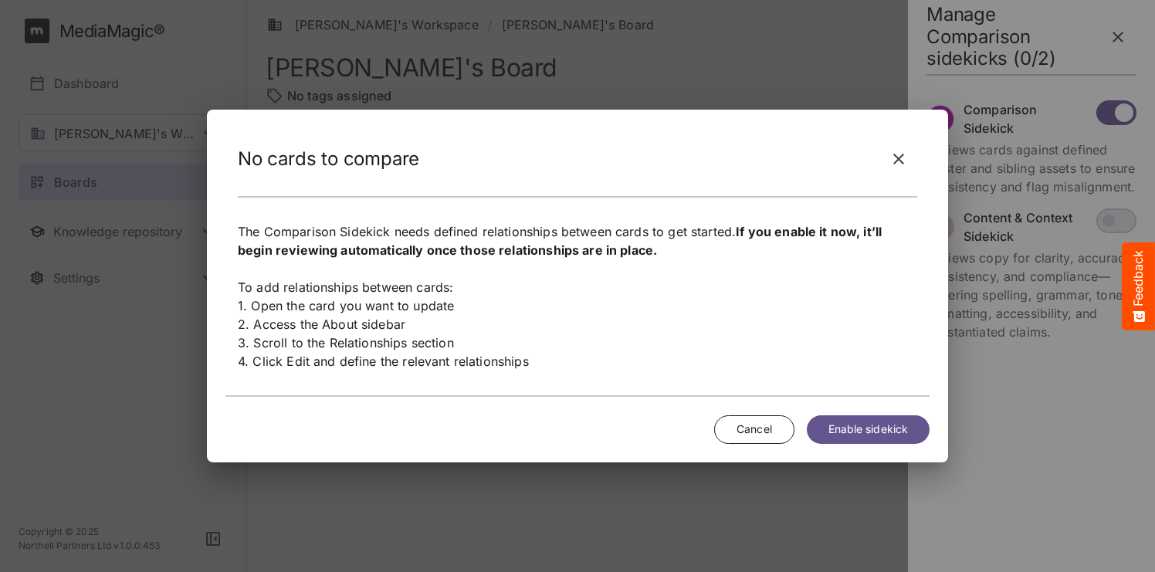
click at [898, 431] on span "Enable sidekick" at bounding box center [867, 429] width 79 height 19
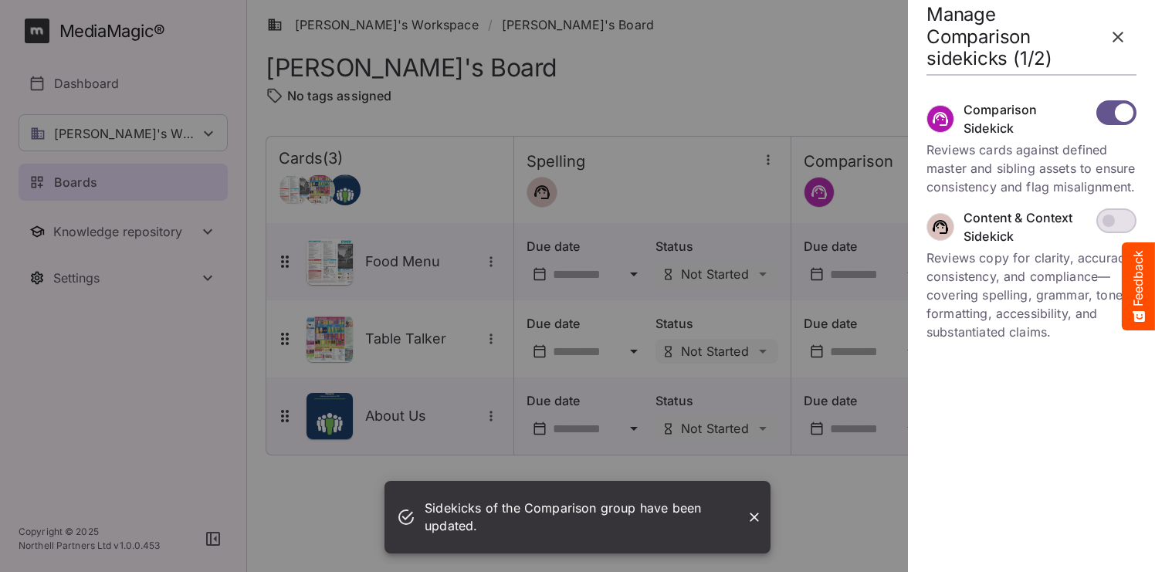
click at [382, 489] on div at bounding box center [577, 286] width 1155 height 572
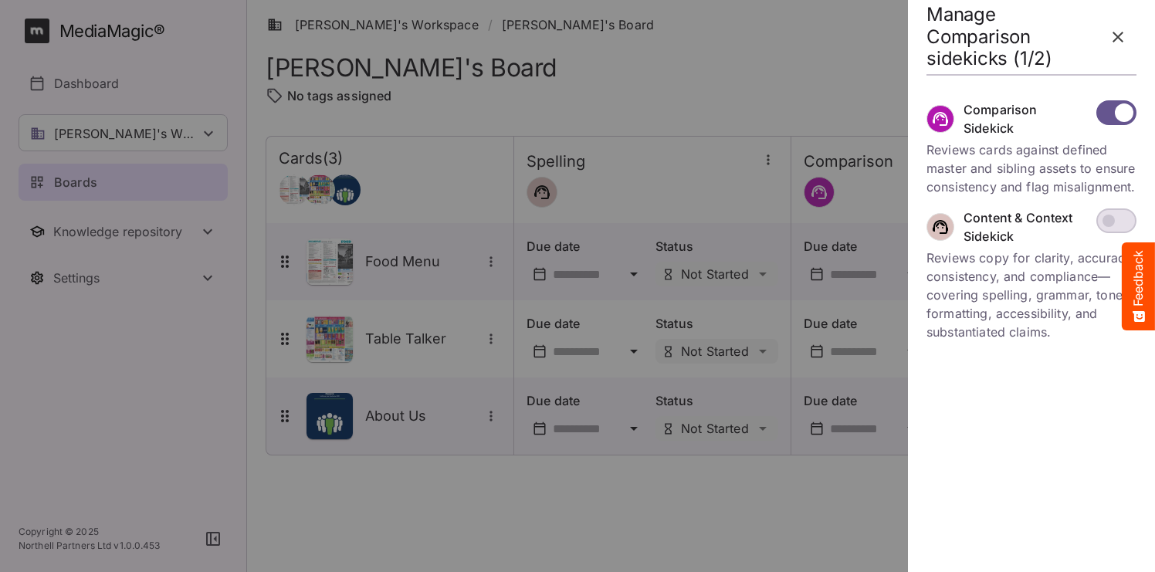
click at [1124, 44] on icon "button" at bounding box center [1117, 37] width 19 height 19
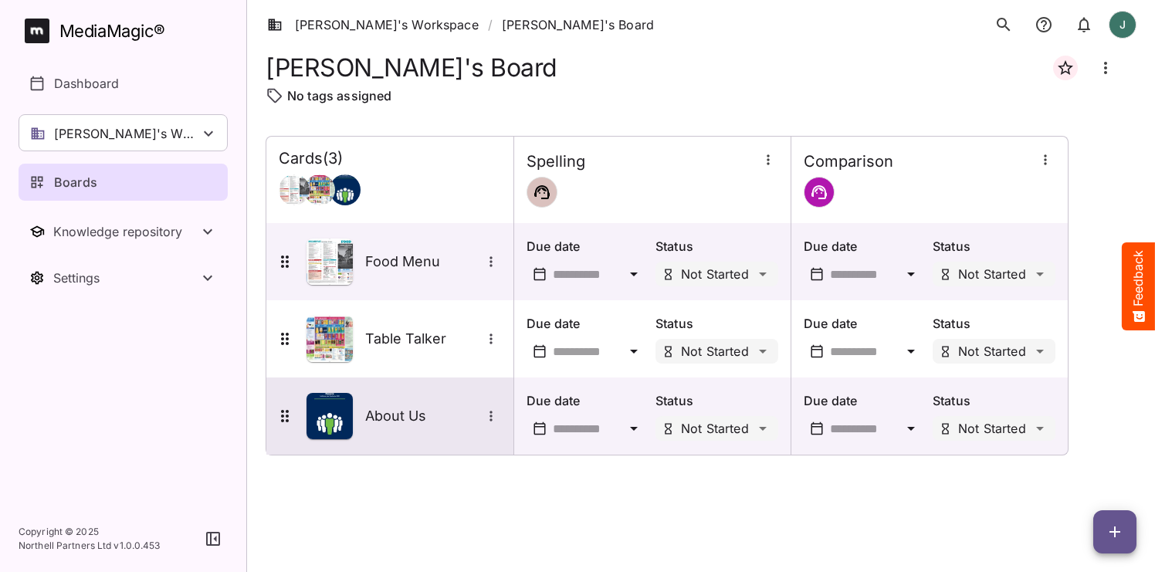
click at [323, 423] on img at bounding box center [329, 416] width 46 height 46
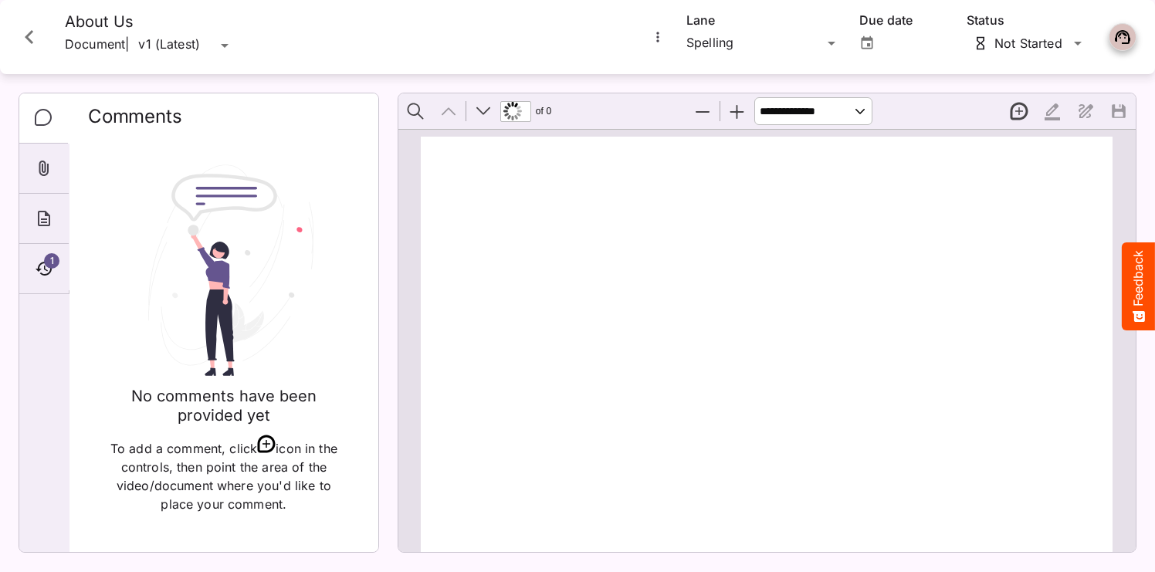
type input "*"
click at [651, 36] on icon "More options for About Us" at bounding box center [657, 36] width 15 height 15
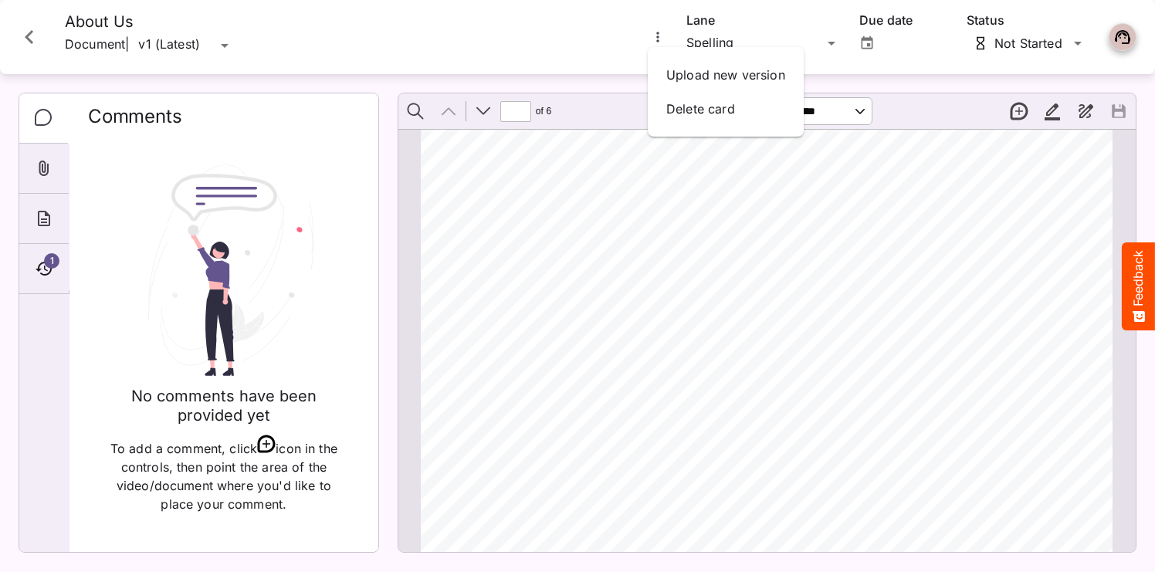
drag, startPoint x: 412, startPoint y: 52, endPoint x: 360, endPoint y: 117, distance: 83.4
click at [412, 52] on div at bounding box center [577, 286] width 1155 height 572
click at [39, 216] on icon "About" at bounding box center [44, 218] width 12 height 15
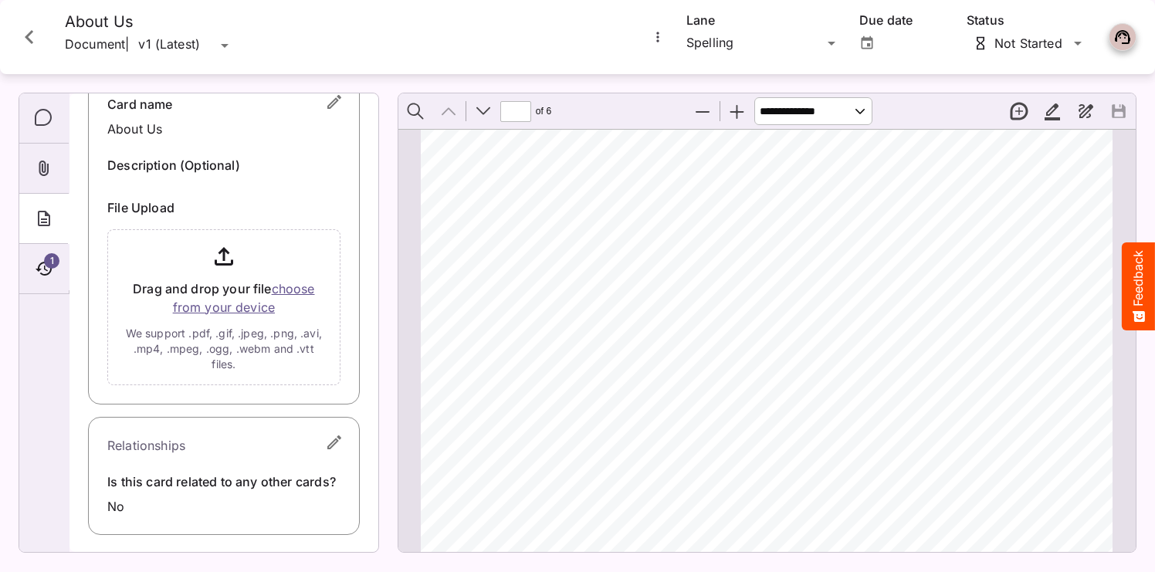
scroll to position [66, 0]
click at [328, 445] on icon "button" at bounding box center [334, 443] width 14 height 14
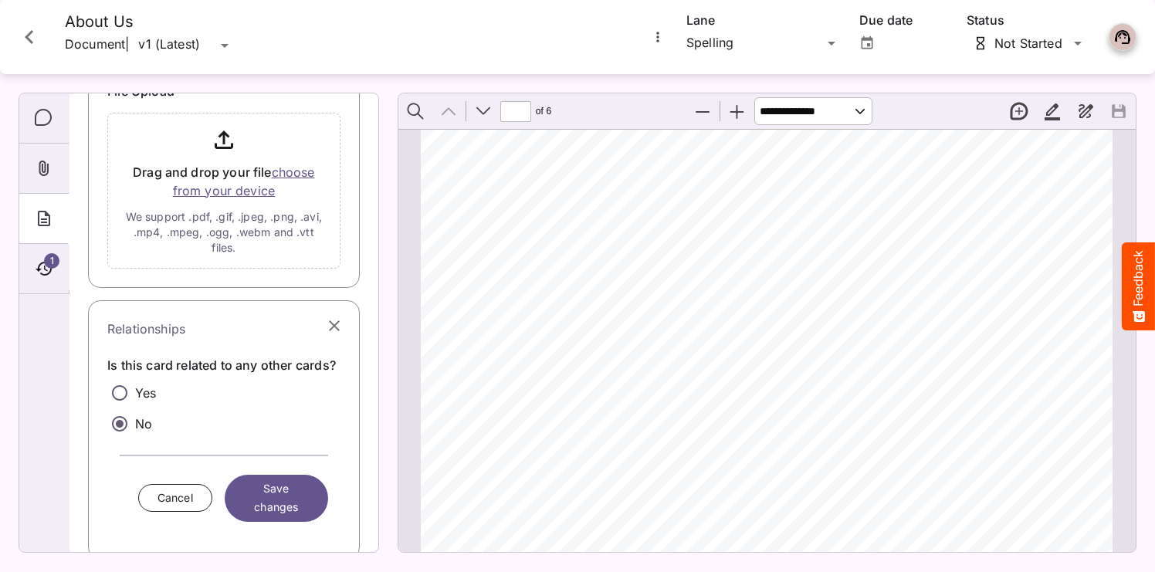
scroll to position [184, 0]
click at [146, 392] on p "Yes" at bounding box center [145, 391] width 21 height 19
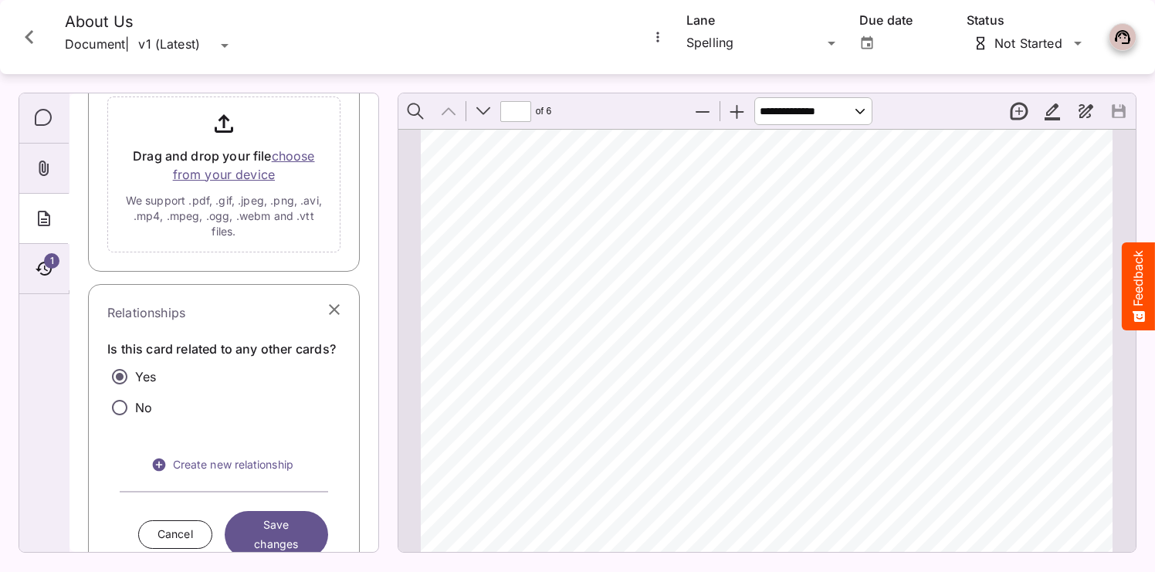
scroll to position [205, 0]
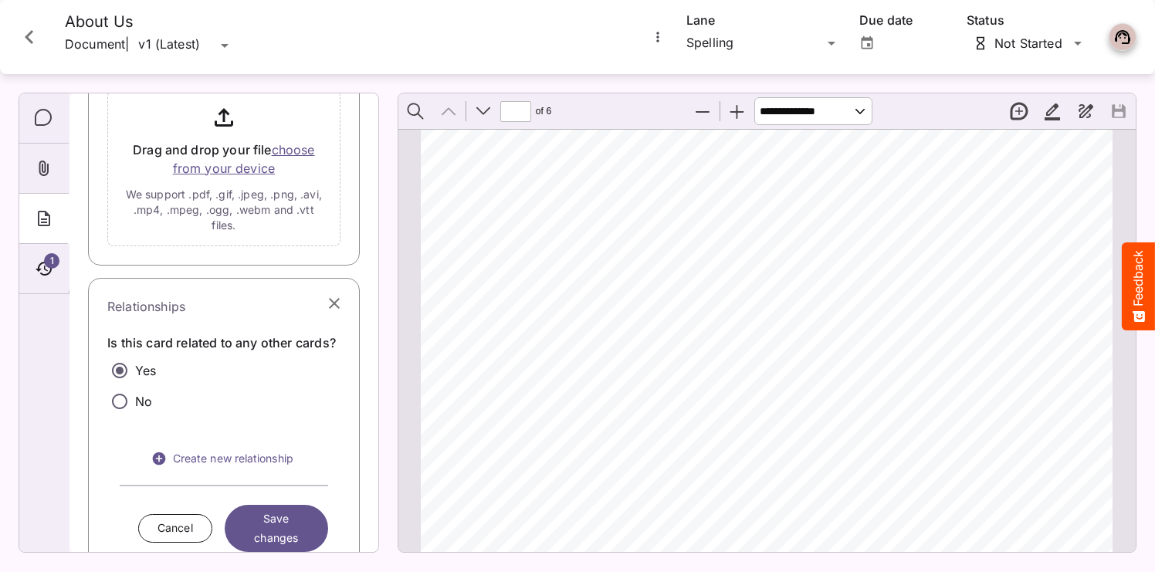
click at [264, 476] on div "Relationships Is this card related to any other cards? Yes No Create new relati…" at bounding box center [224, 434] width 272 height 312
click at [265, 460] on span "Create new relationship" at bounding box center [224, 458] width 190 height 19
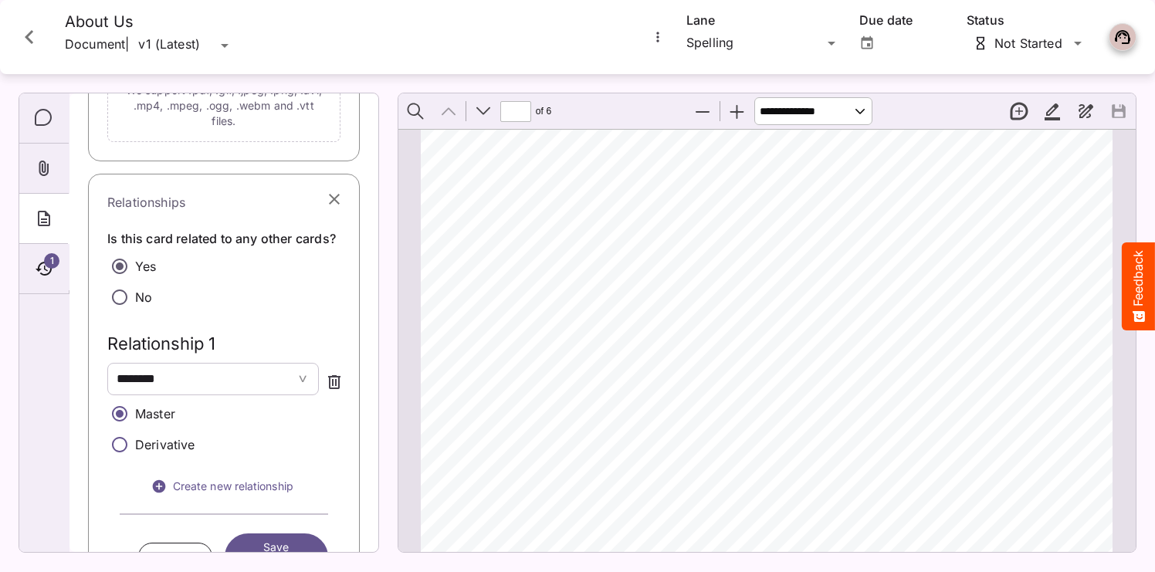
scroll to position [310, 0]
click at [235, 377] on span "********" at bounding box center [193, 378] width 152 height 19
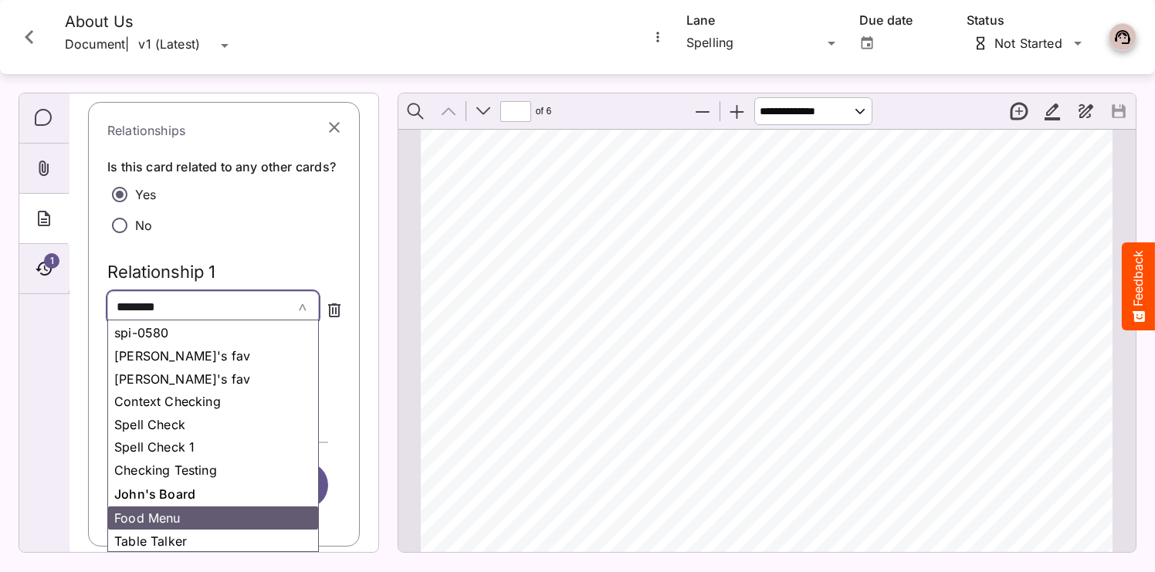
scroll to position [293, 0]
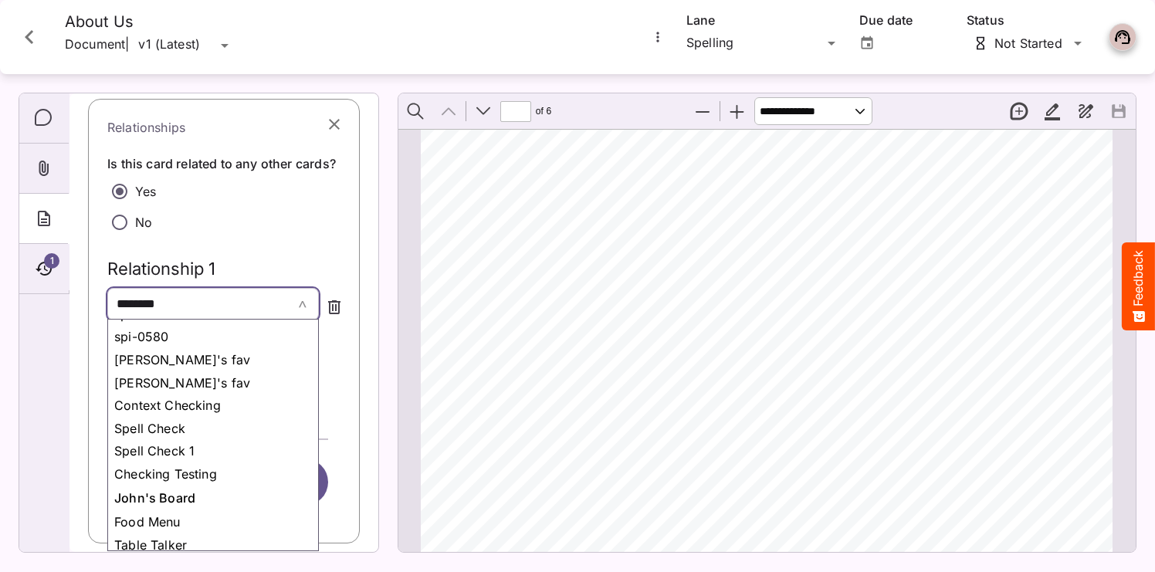
click at [240, 258] on div "**********" at bounding box center [223, 272] width 233 height 308
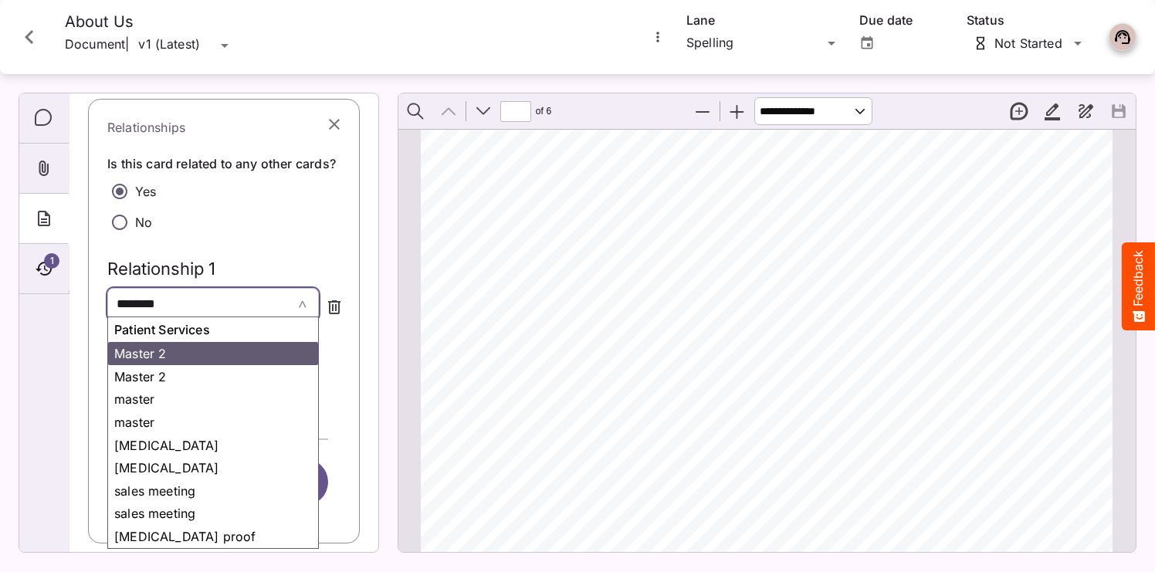
click at [181, 298] on span "********" at bounding box center [193, 304] width 152 height 19
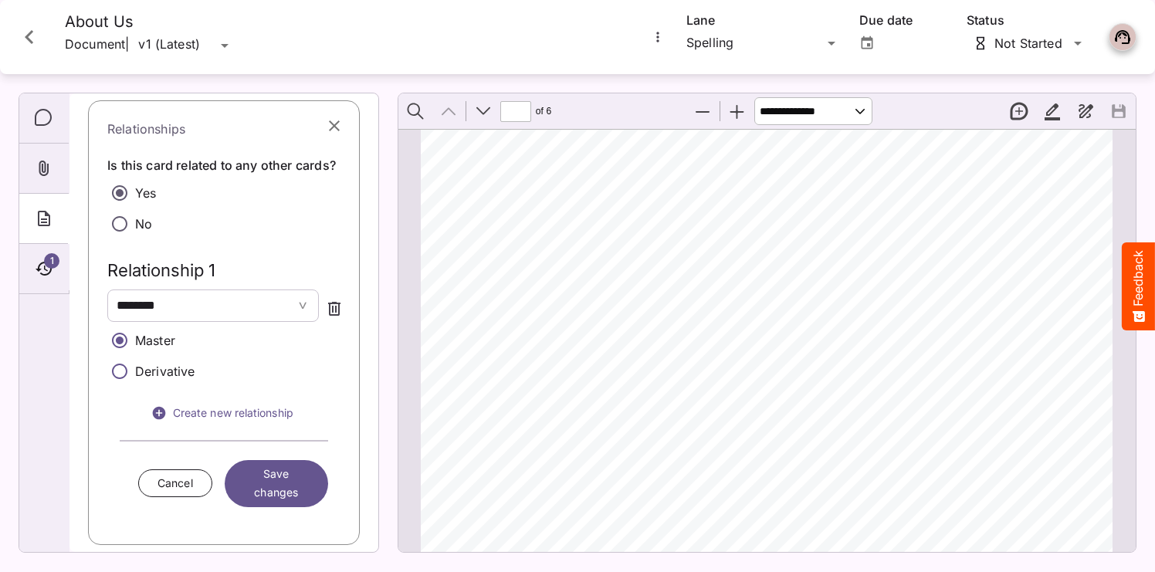
click at [225, 255] on div "**********" at bounding box center [223, 274] width 233 height 308
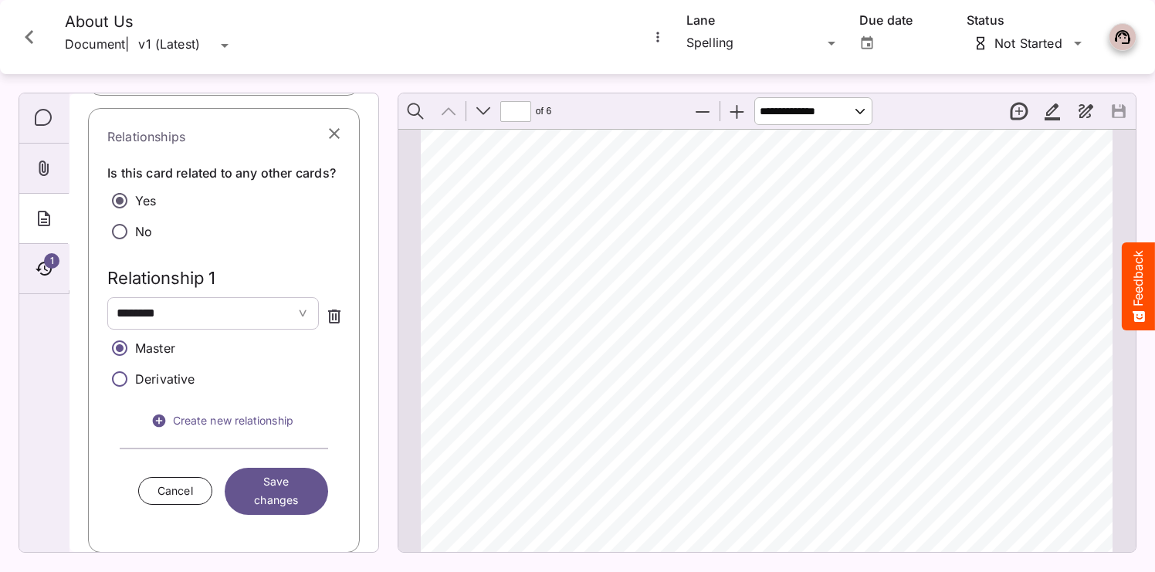
click at [135, 375] on p "Derivative" at bounding box center [165, 379] width 60 height 19
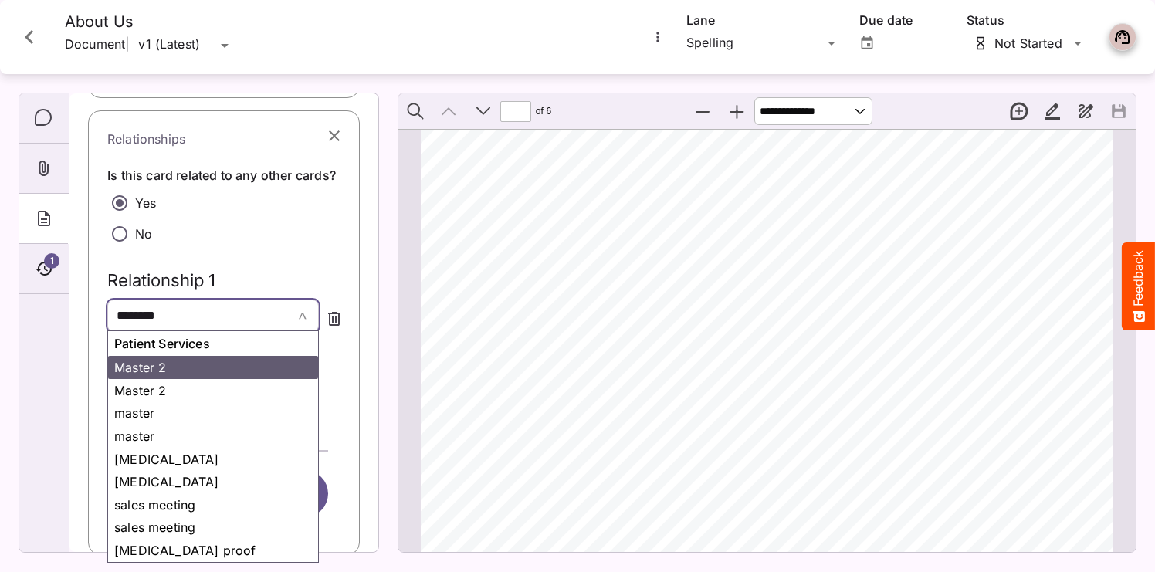
click at [255, 309] on span "********" at bounding box center [193, 315] width 152 height 19
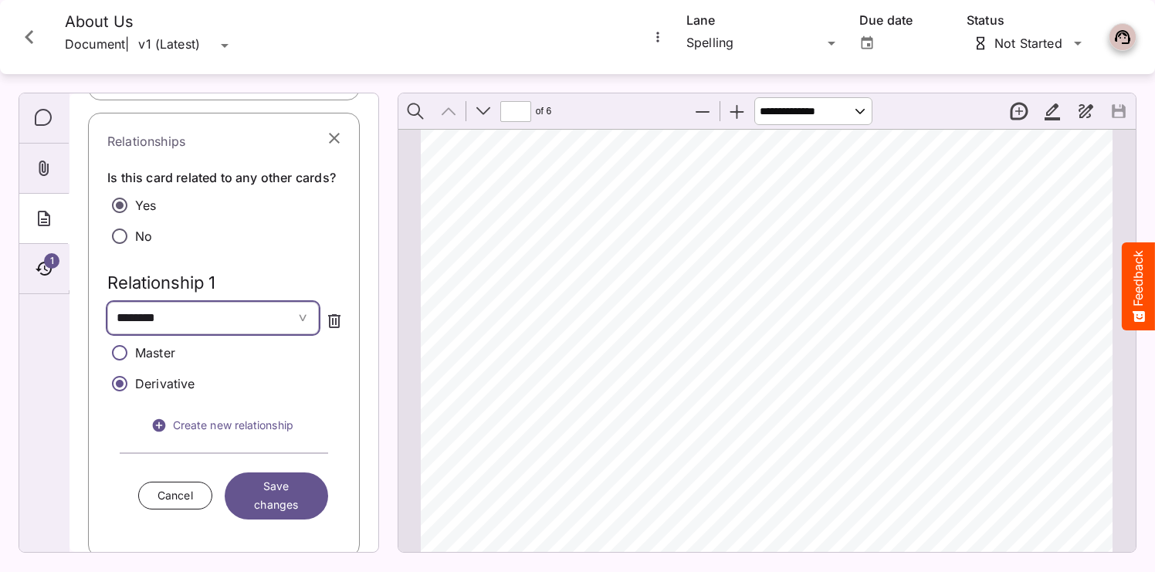
scroll to position [373, 0]
click at [235, 417] on span "Create new relationship" at bounding box center [224, 423] width 190 height 19
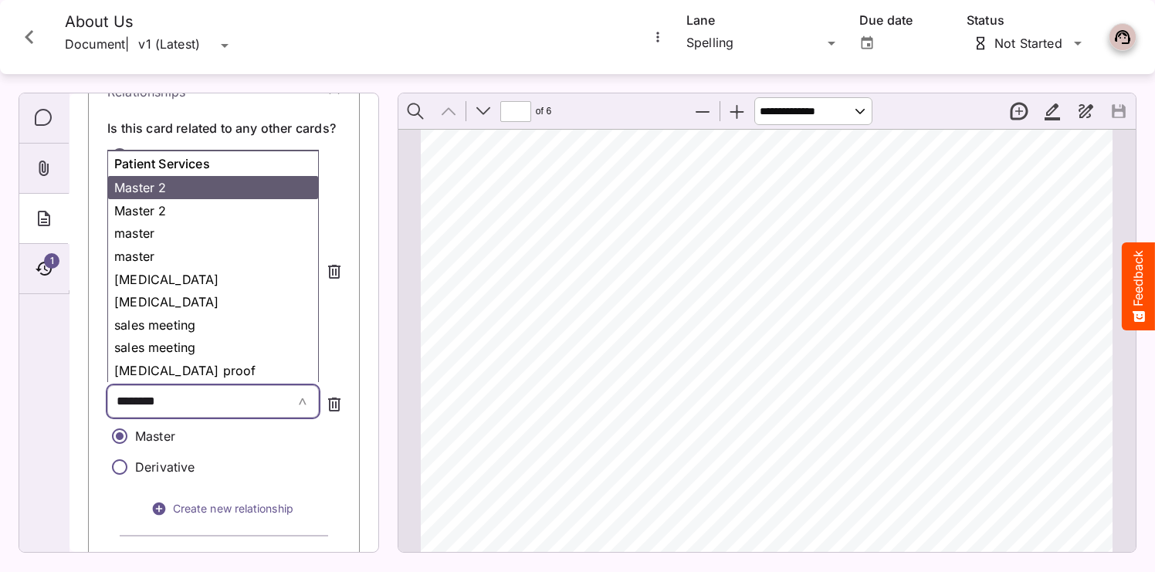
click at [210, 388] on tag "********" at bounding box center [197, 401] width 174 height 26
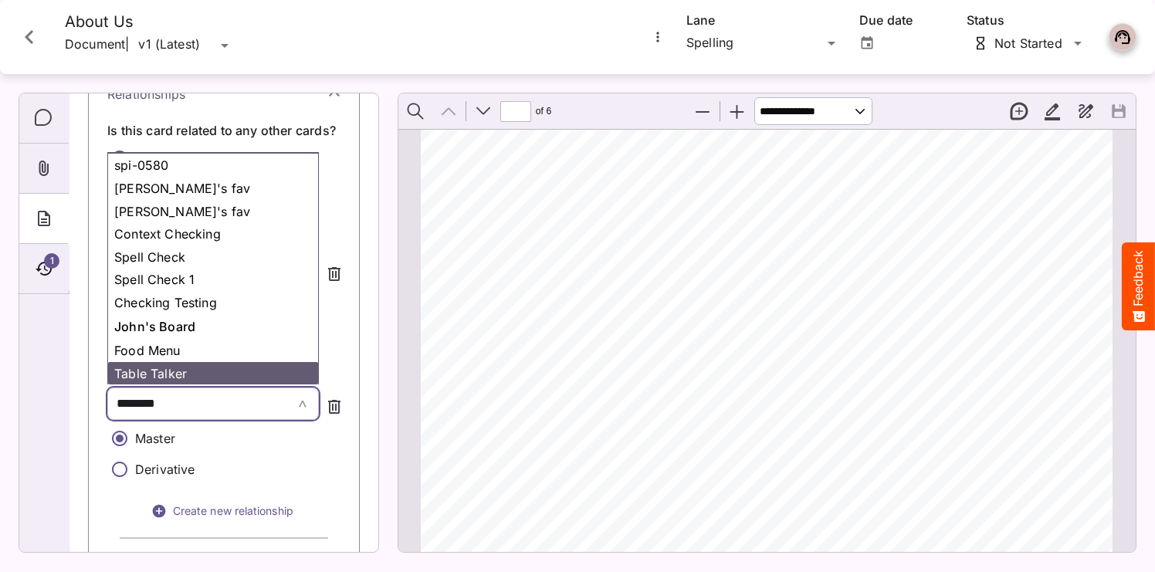
scroll to position [298, 0]
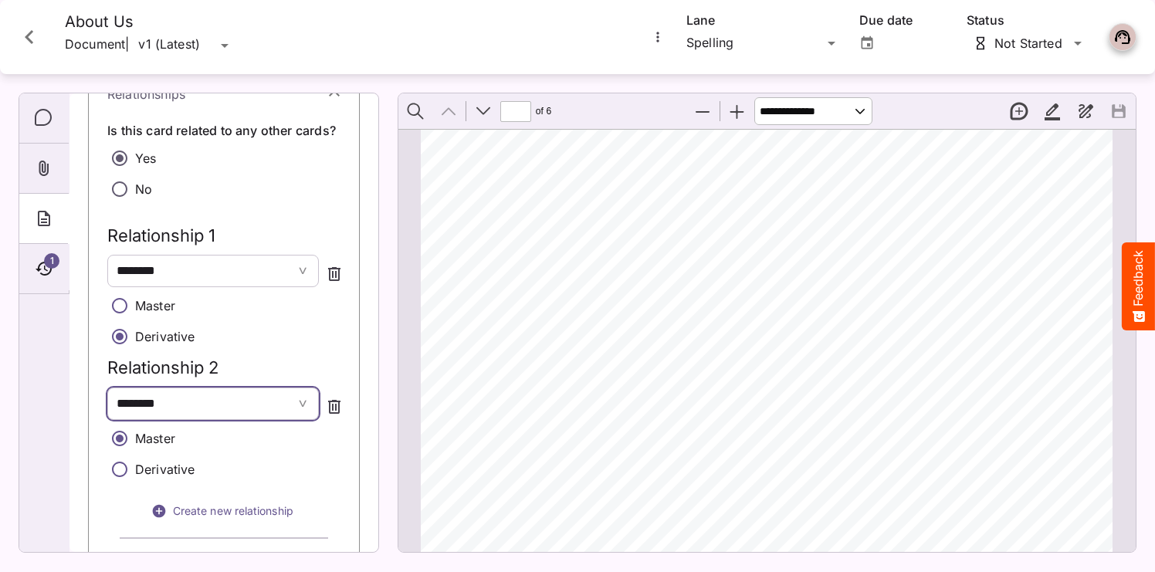
click at [173, 465] on p "Derivative" at bounding box center [165, 469] width 60 height 19
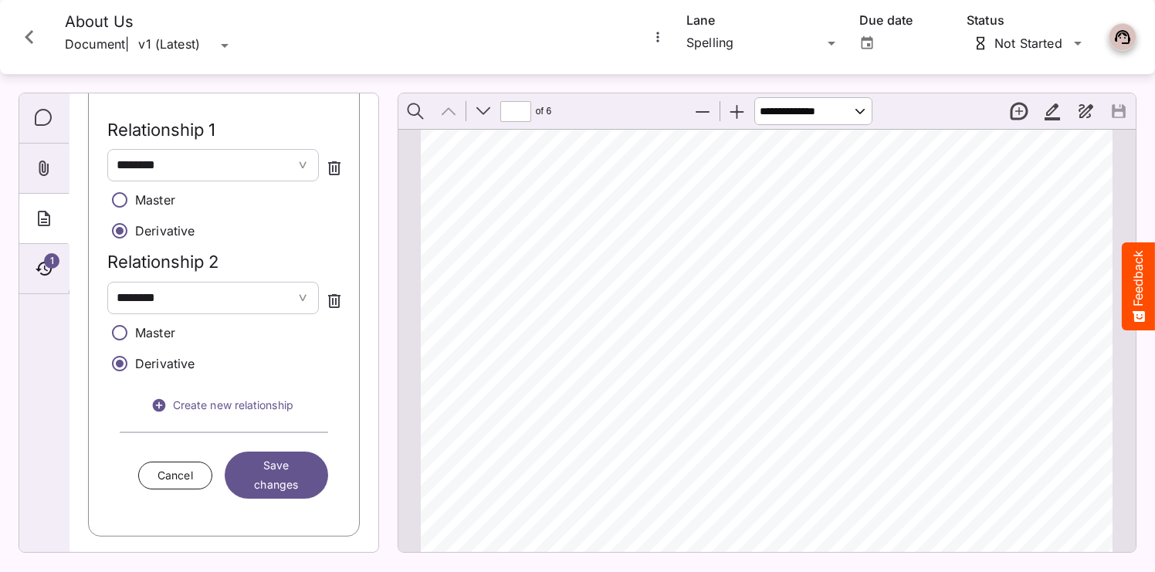
scroll to position [523, 0]
click at [278, 467] on span "Save changes" at bounding box center [276, 476] width 60 height 38
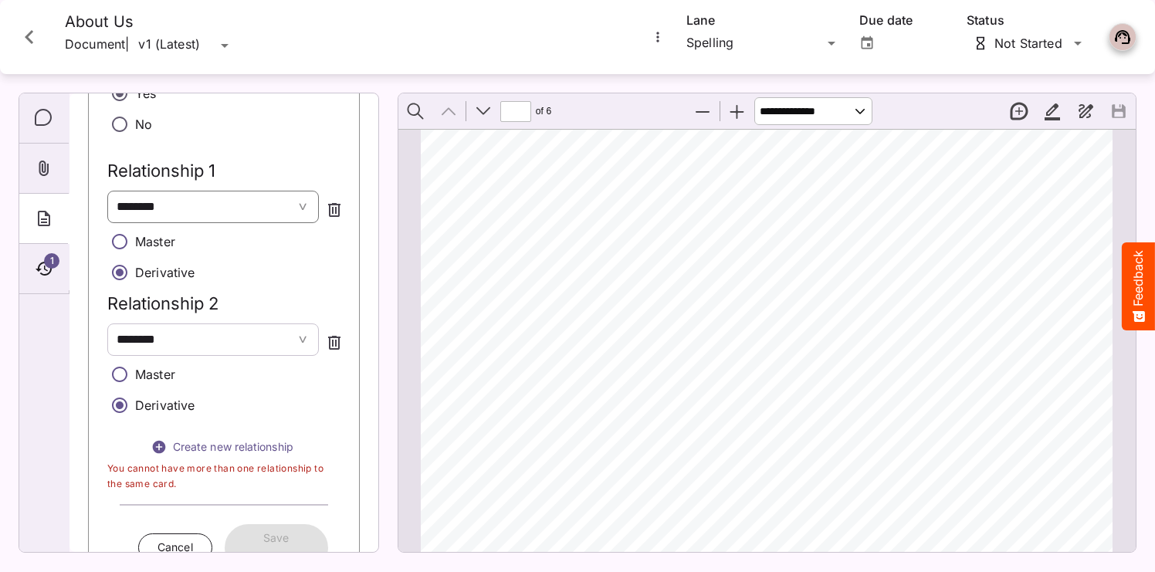
click at [215, 204] on span "********" at bounding box center [193, 207] width 152 height 19
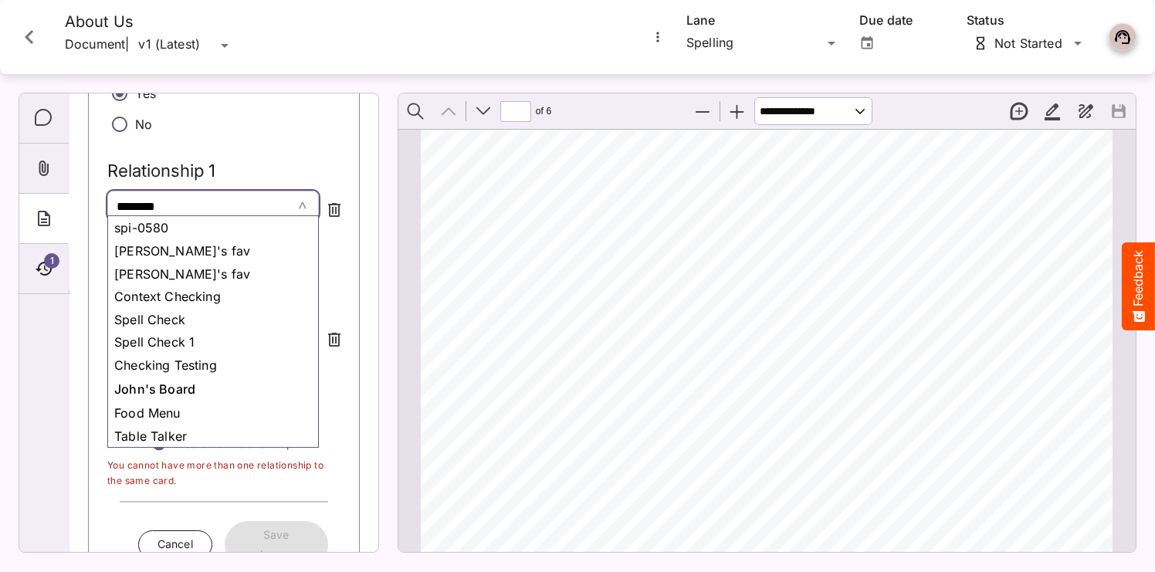
scroll to position [298, 0]
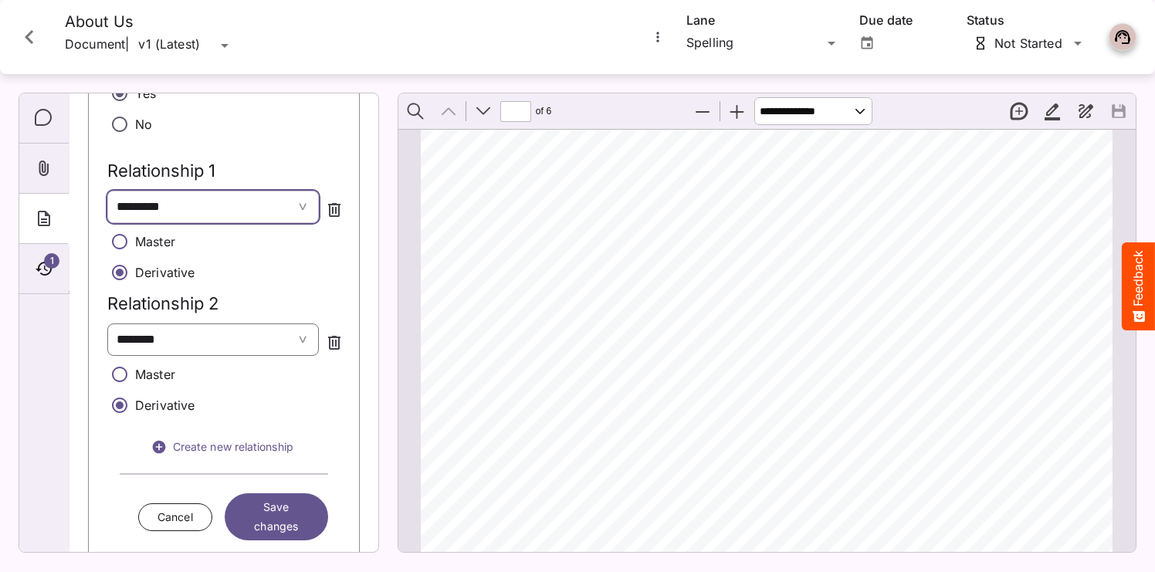
click at [242, 332] on span "********" at bounding box center [193, 339] width 152 height 19
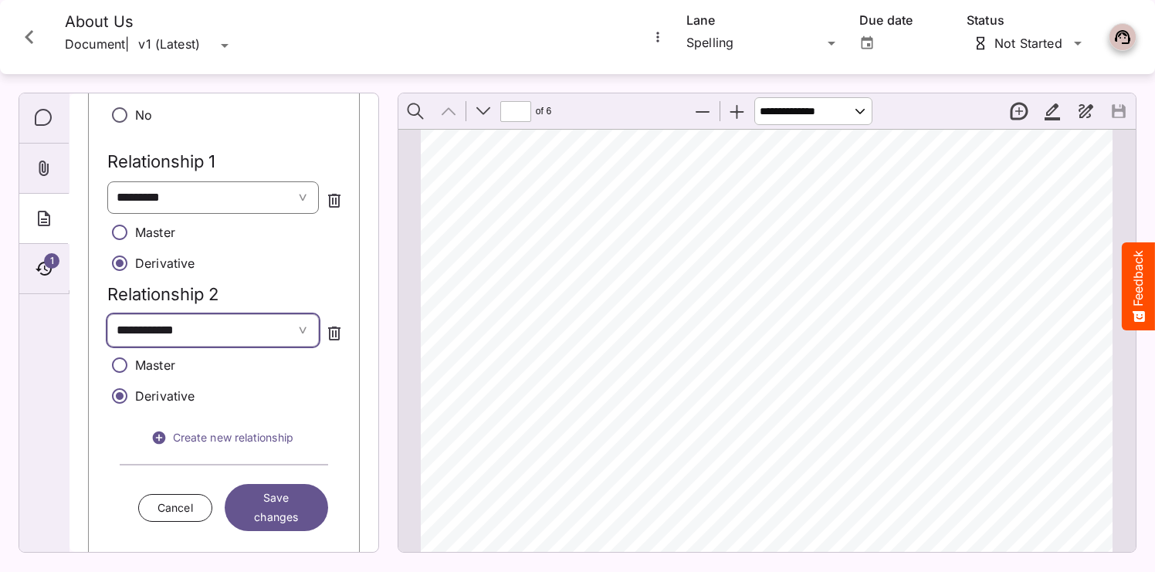
click at [296, 505] on span "Save changes" at bounding box center [276, 508] width 60 height 38
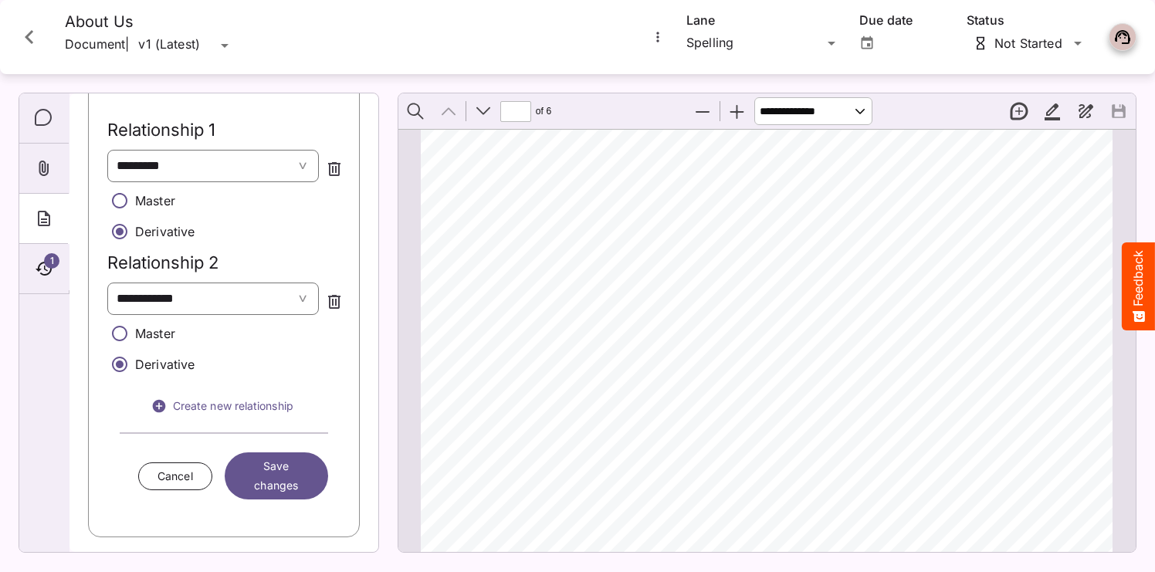
scroll to position [563, 0]
click at [286, 474] on span "Save changes" at bounding box center [276, 477] width 60 height 38
click at [296, 479] on span "Save changes" at bounding box center [276, 476] width 60 height 38
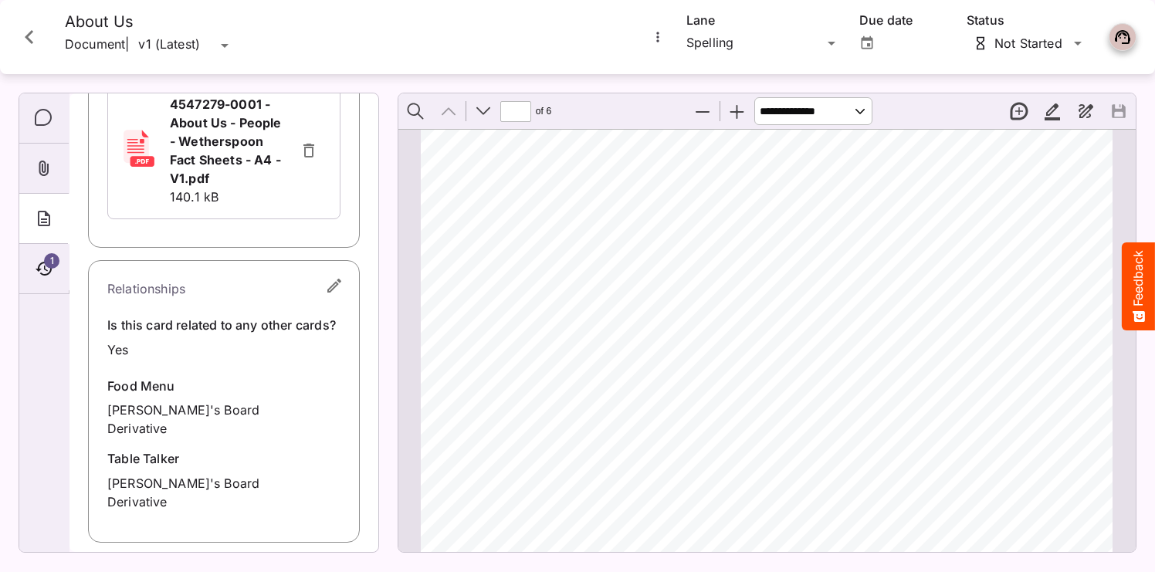
scroll to position [384, 0]
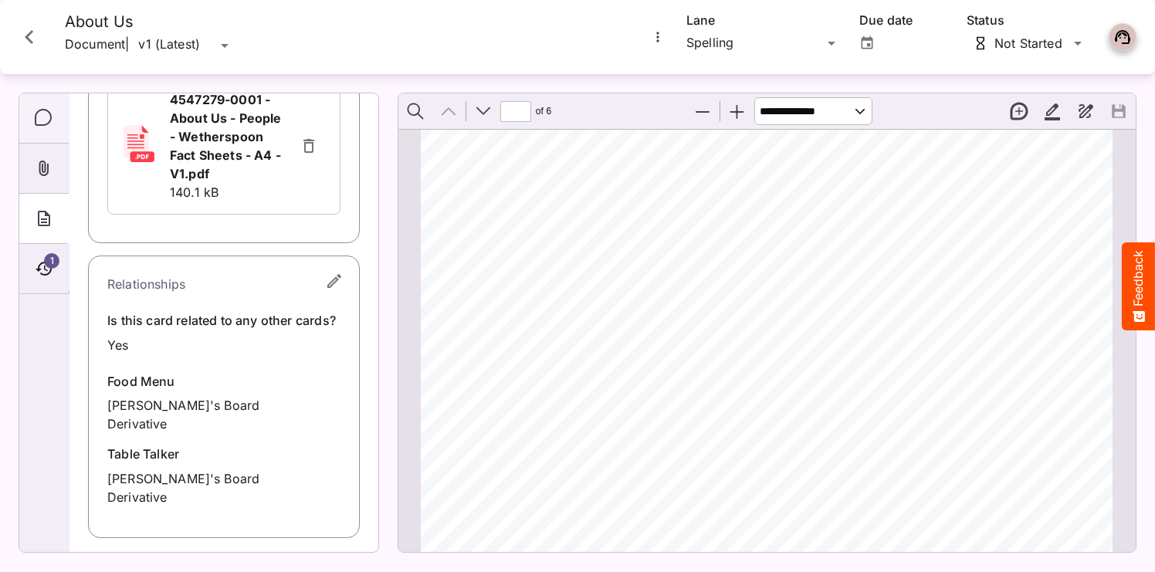
click at [39, 105] on div "Comments" at bounding box center [43, 118] width 49 height 50
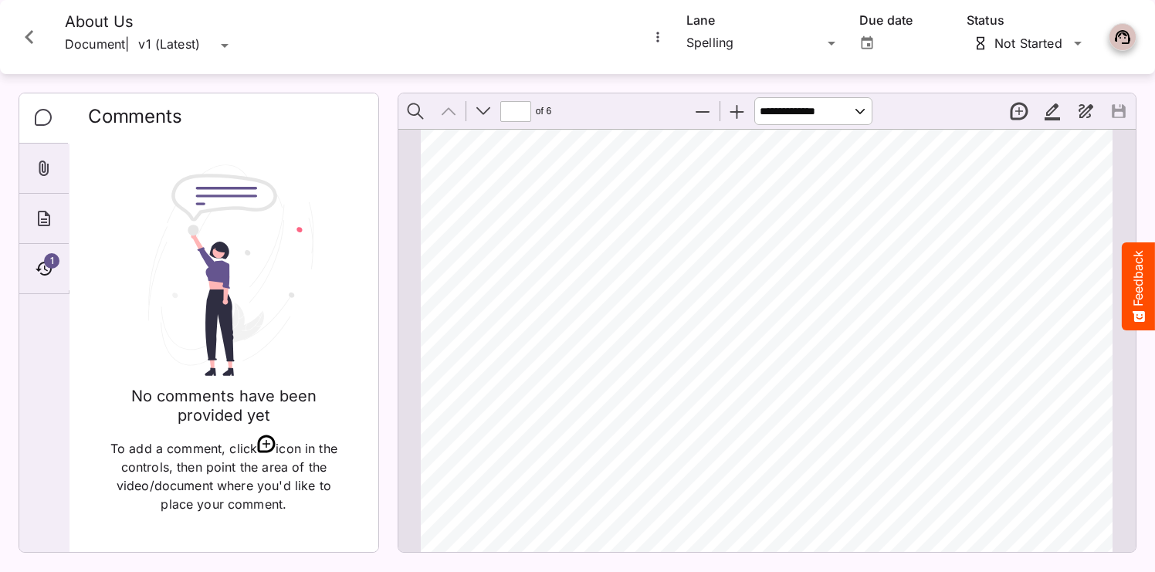
click at [41, 39] on icon "Close card" at bounding box center [29, 37] width 28 height 28
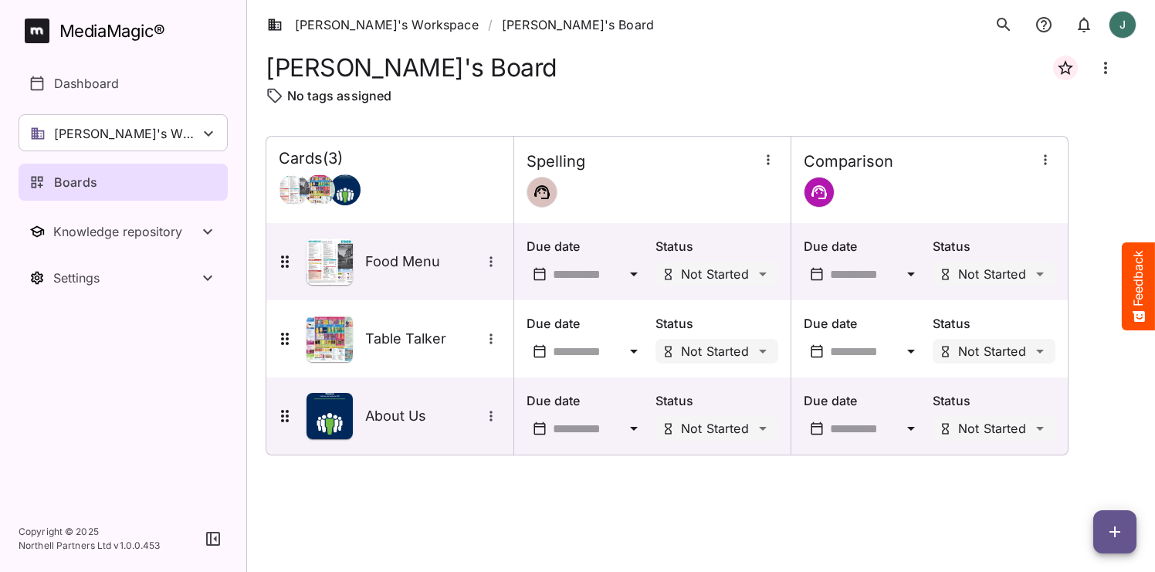
scroll to position [0, 1]
click at [1118, 527] on icon "button" at bounding box center [1114, 532] width 19 height 19
click at [1095, 438] on p "Add new card" at bounding box center [1075, 433] width 83 height 19
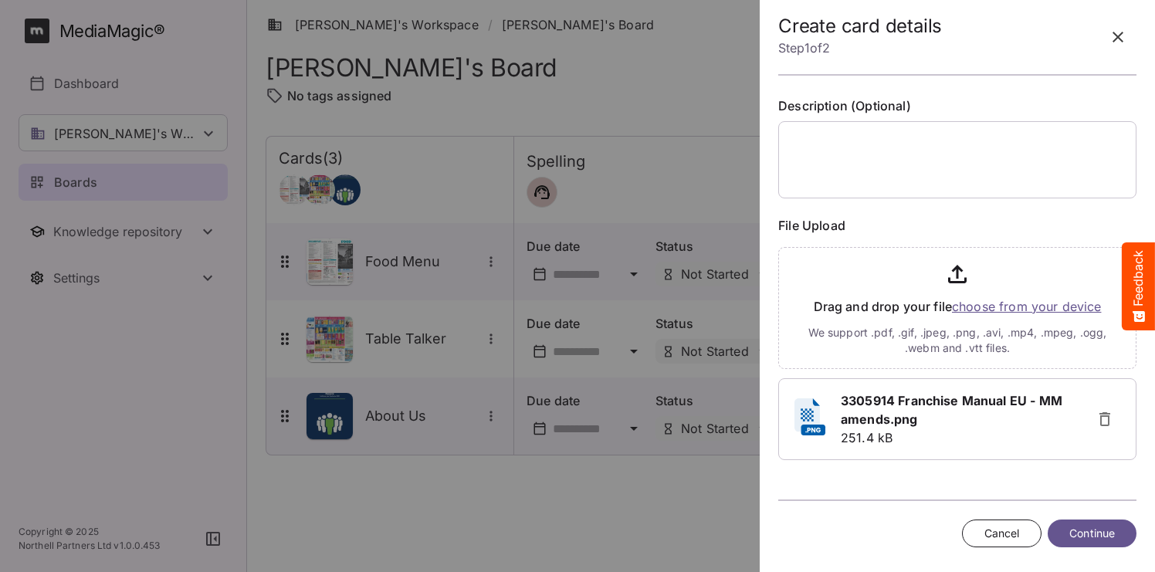
scroll to position [78, 0]
type input "**********"
click at [1103, 536] on span "Continue" at bounding box center [1092, 533] width 46 height 19
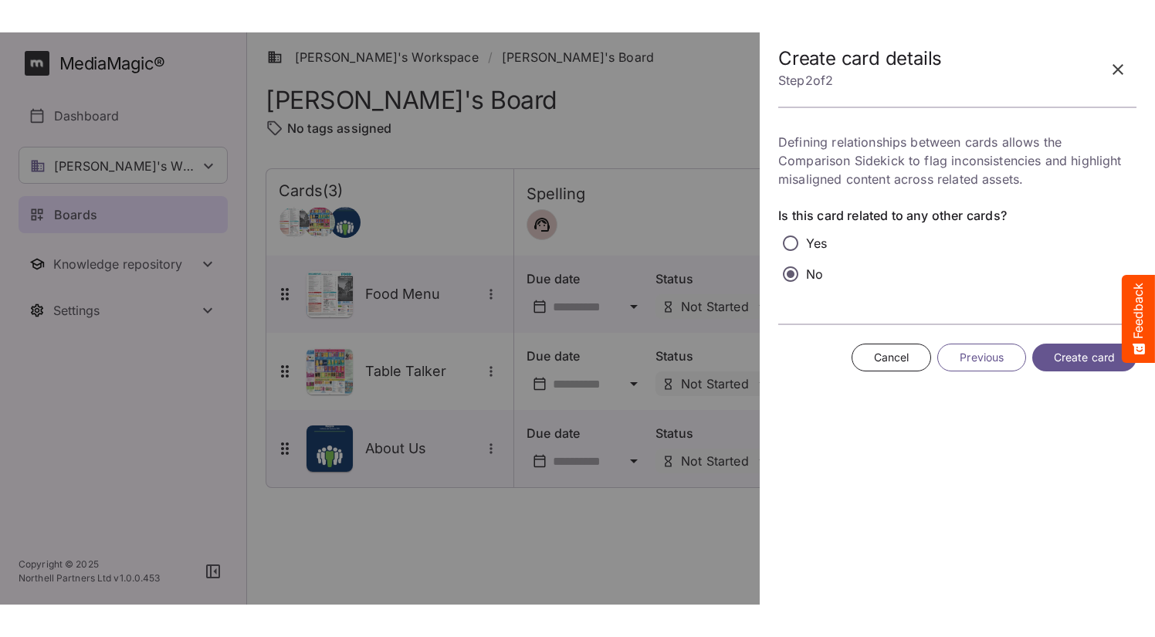
scroll to position [0, 0]
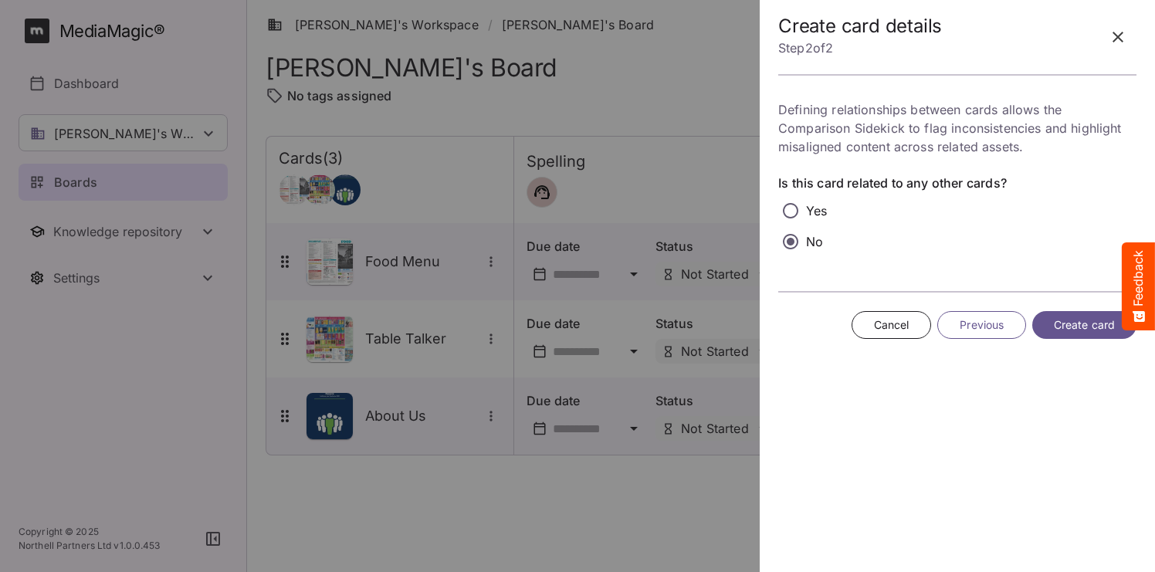
click at [1084, 331] on span "Create card" at bounding box center [1084, 325] width 61 height 19
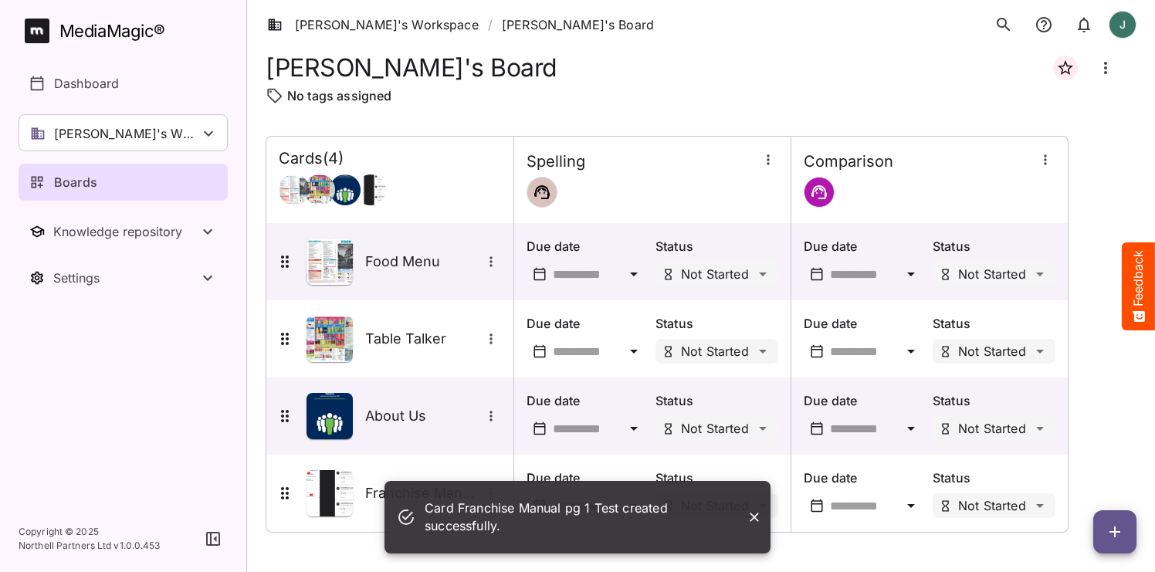
click at [1118, 541] on button "button" at bounding box center [1114, 531] width 43 height 43
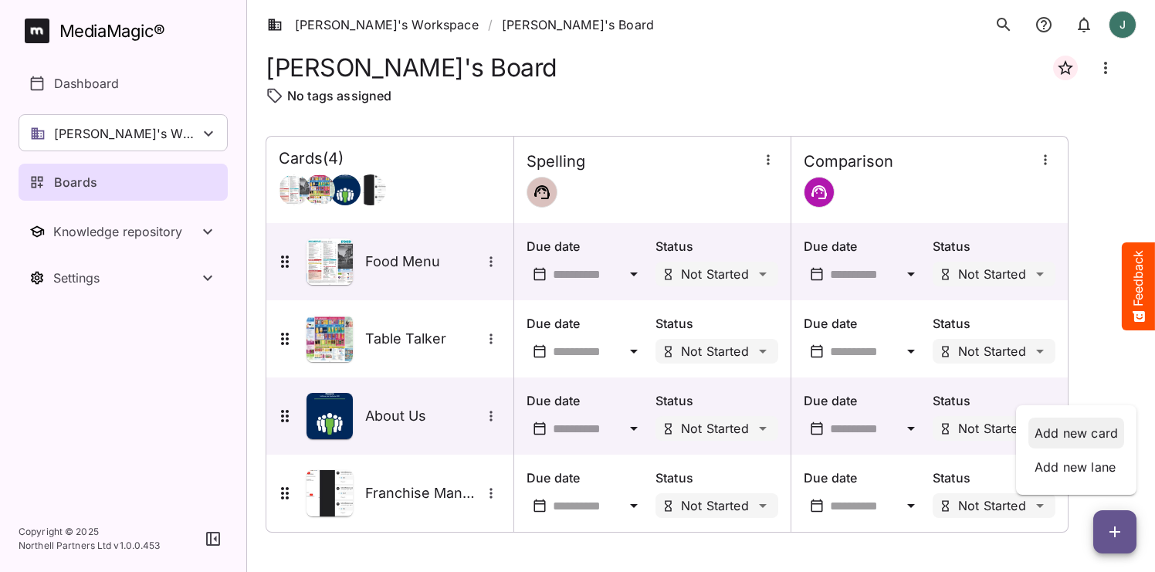
drag, startPoint x: 1103, startPoint y: 433, endPoint x: 1067, endPoint y: 438, distance: 35.9
click at [1103, 433] on p "Add new card" at bounding box center [1075, 433] width 83 height 19
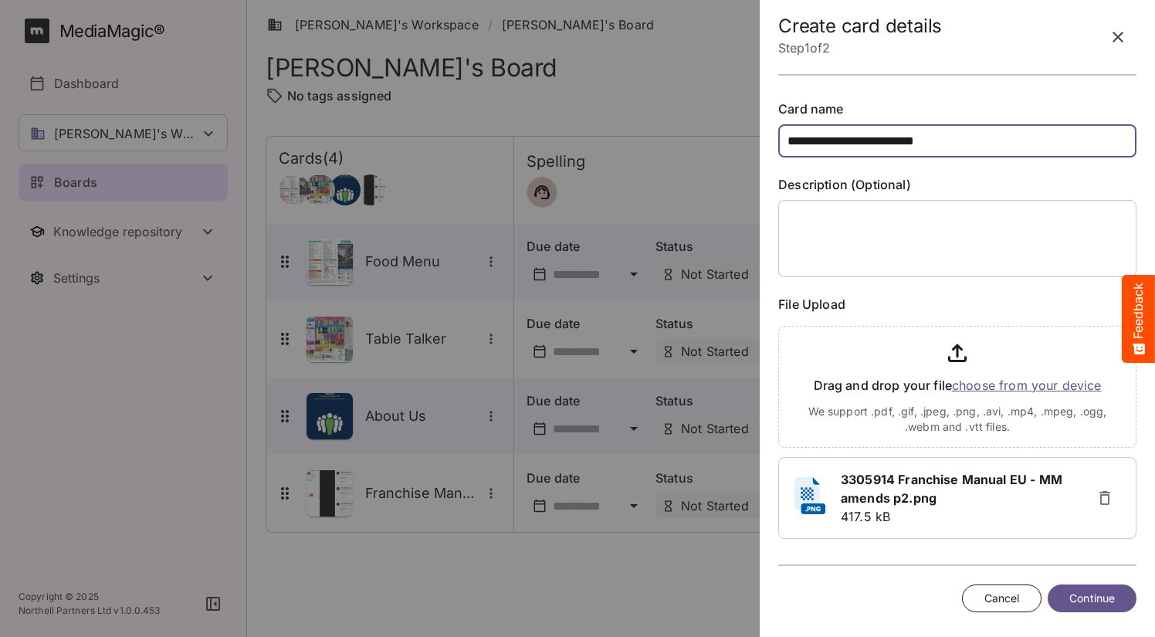
type input "**********"
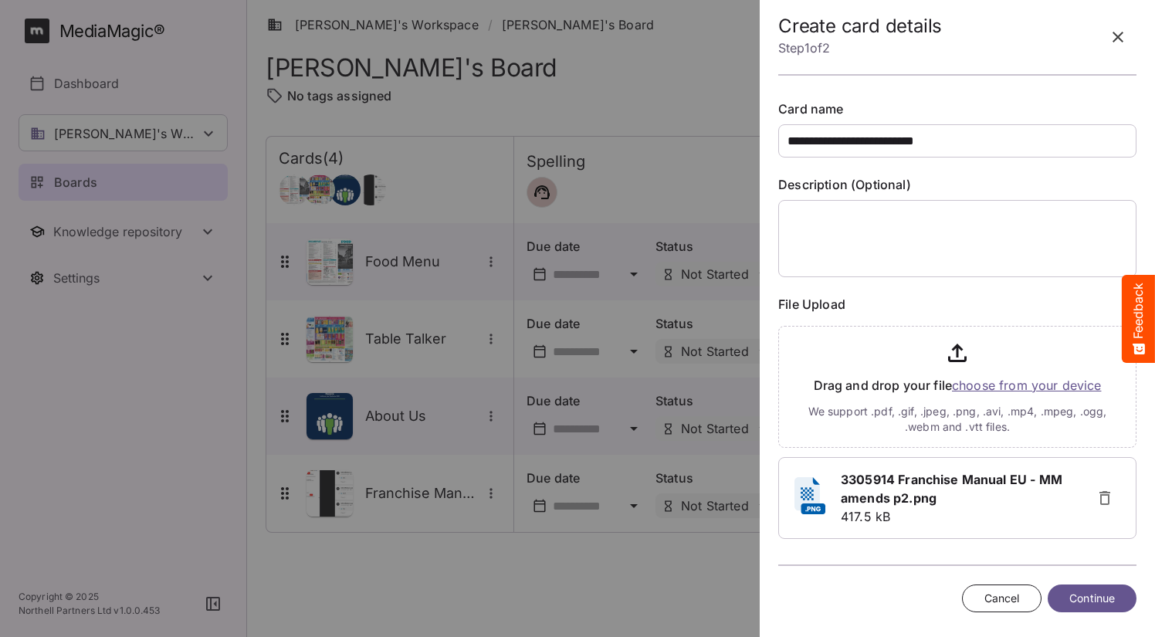
click at [1096, 571] on span "Continue" at bounding box center [1092, 598] width 46 height 19
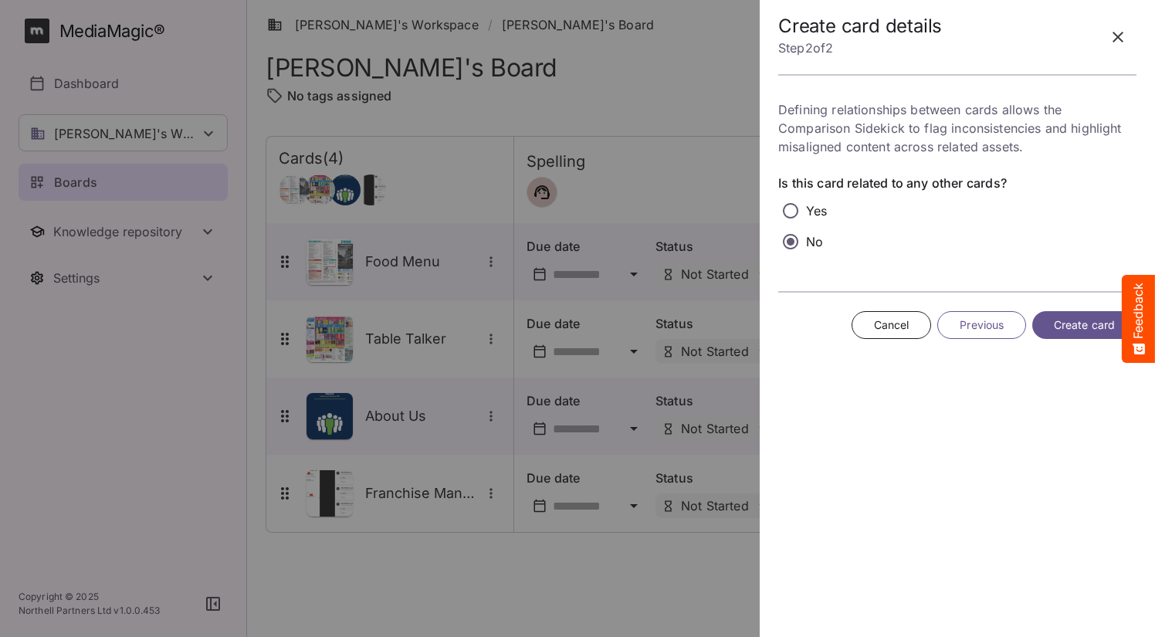
click at [1078, 331] on span "Create card" at bounding box center [1084, 325] width 61 height 19
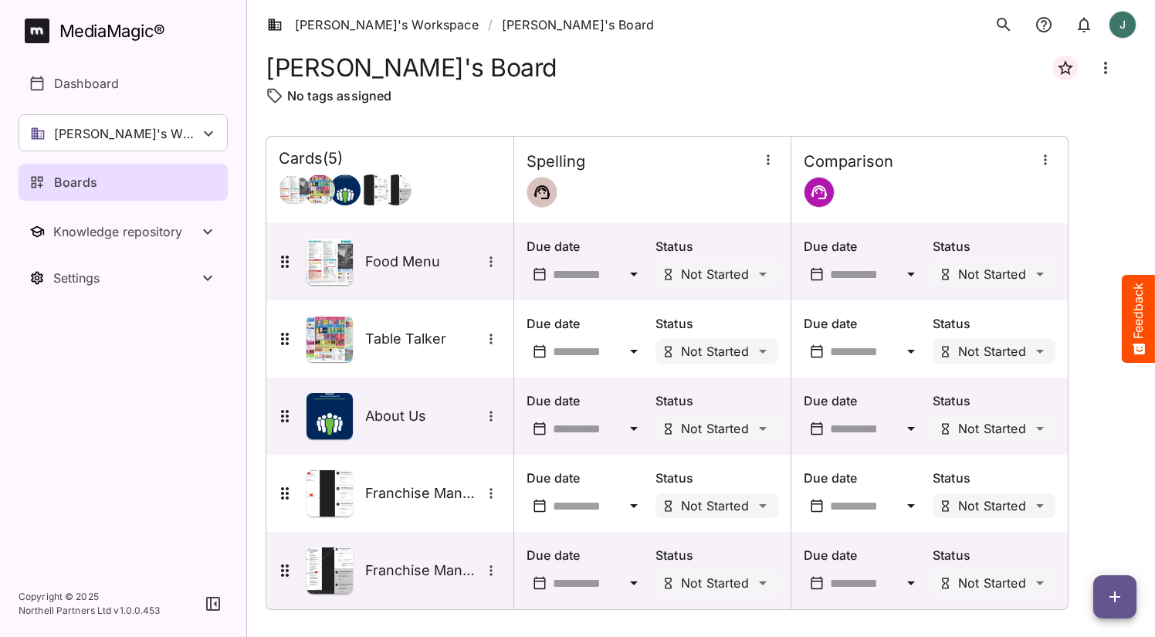
click at [1119, 571] on icon "button" at bounding box center [1114, 596] width 11 height 11
click at [1083, 507] on div "Add new card" at bounding box center [1076, 497] width 96 height 31
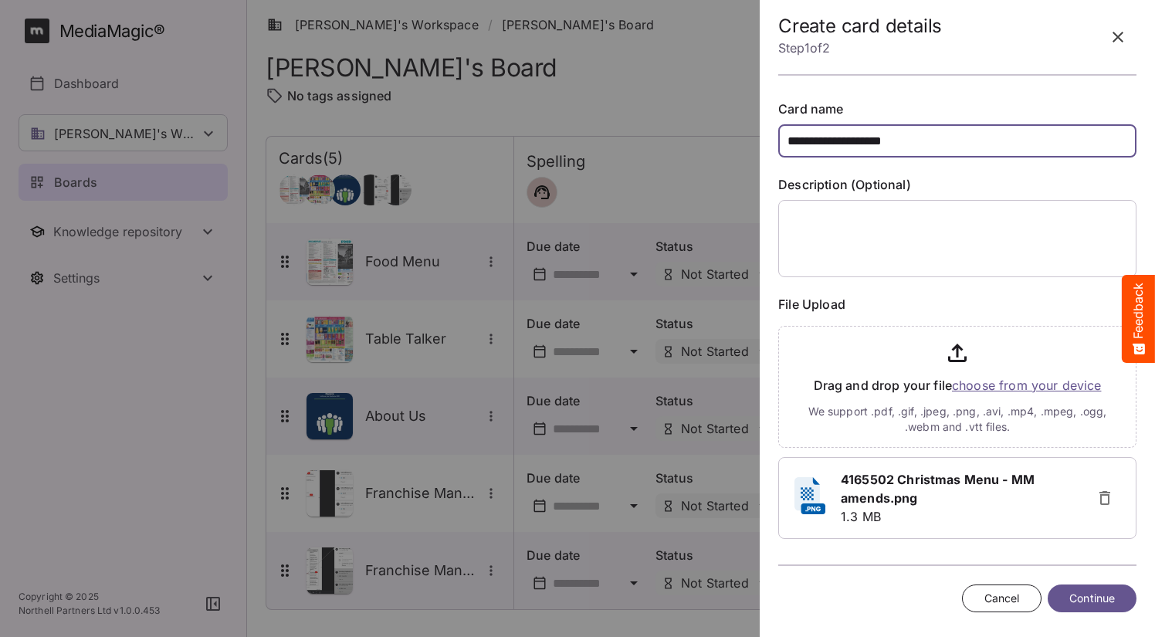
type input "**********"
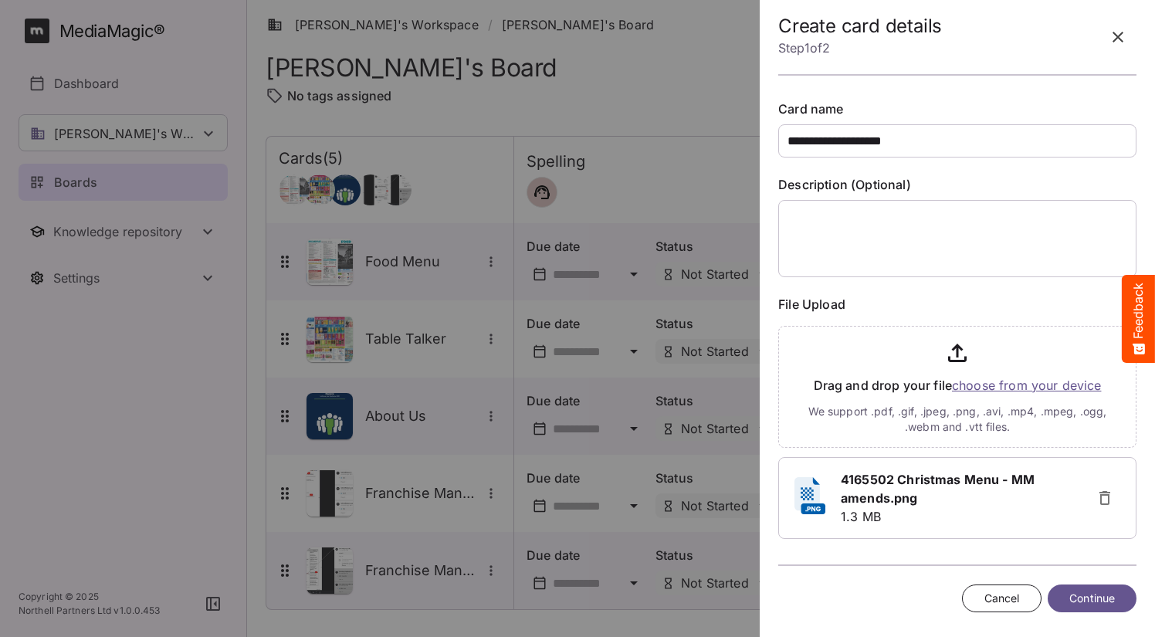
click at [1095, 571] on span "Continue" at bounding box center [1092, 598] width 46 height 19
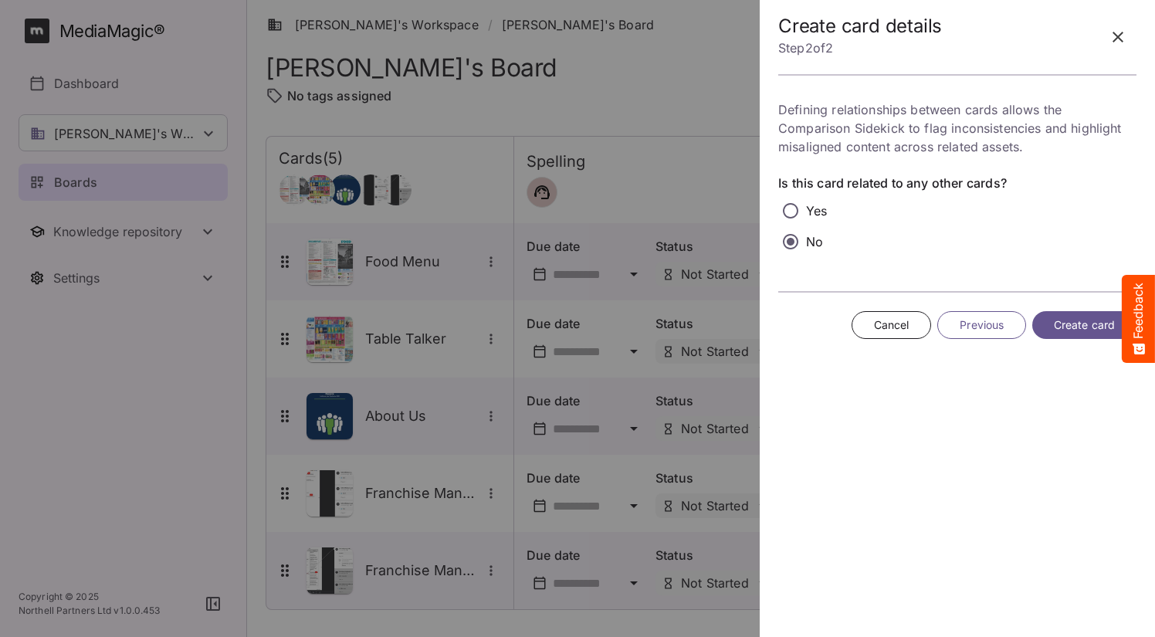
click at [1070, 313] on button "Create card" at bounding box center [1084, 325] width 104 height 29
